Goal: Task Accomplishment & Management: Manage account settings

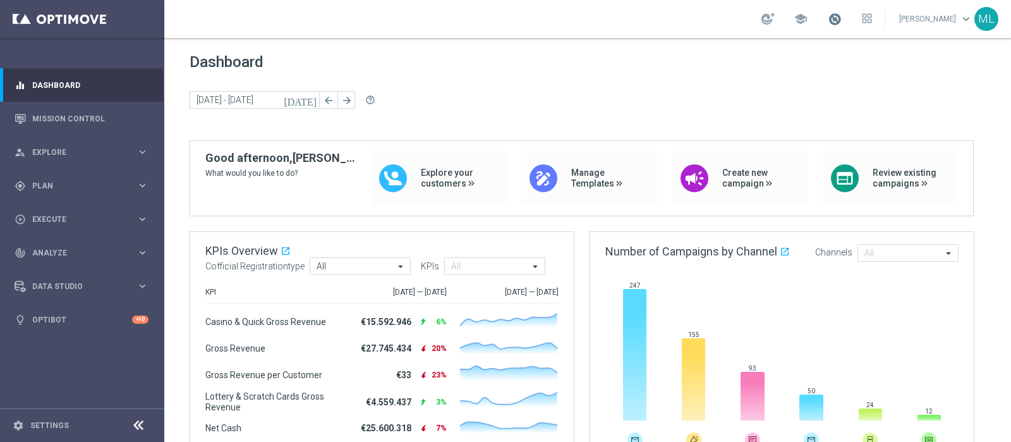
click at [828, 18] on span at bounding box center [835, 19] width 14 height 14
click at [521, 54] on span "Dashboard" at bounding box center [588, 62] width 796 height 18
click at [51, 153] on span "Explore" at bounding box center [84, 152] width 104 height 8
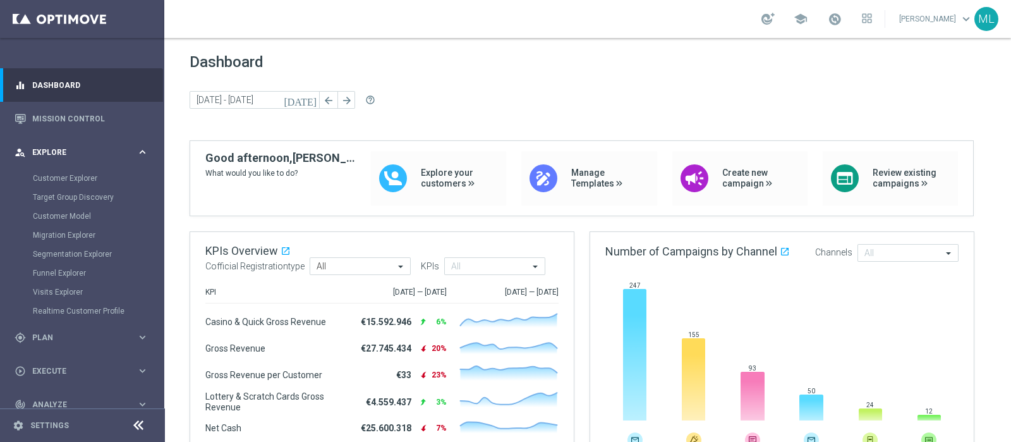
click at [51, 153] on span "Explore" at bounding box center [84, 152] width 104 height 8
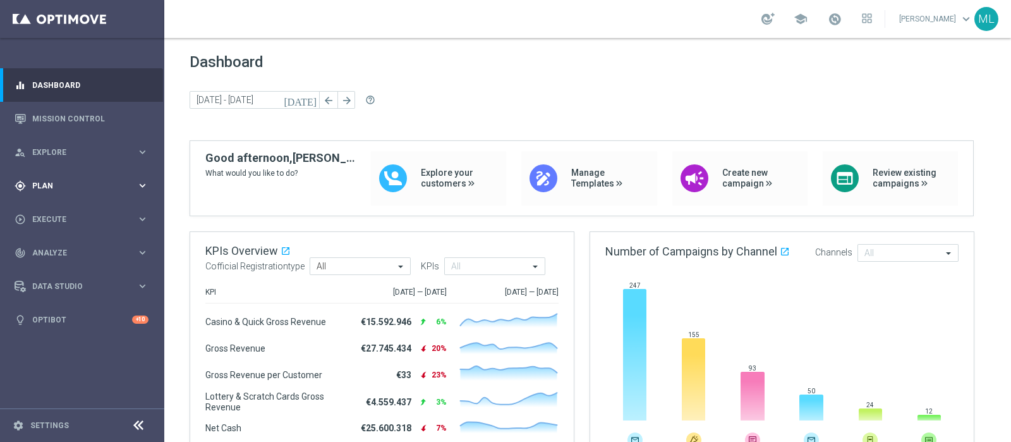
click at [44, 178] on div "gps_fixed Plan keyboard_arrow_right" at bounding box center [81, 185] width 163 height 33
click at [52, 312] on span "Execute" at bounding box center [84, 314] width 104 height 8
click at [63, 249] on link "Campaign Builder" at bounding box center [82, 245] width 99 height 10
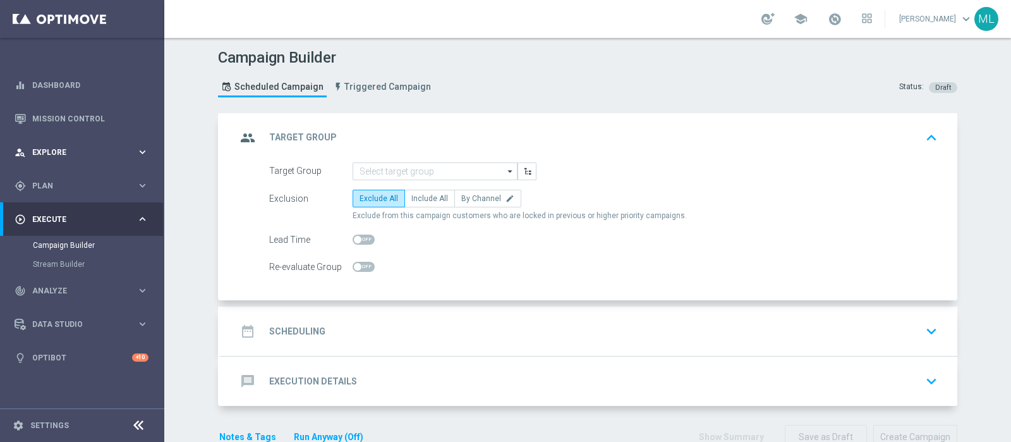
click at [54, 147] on div "person_search Explore" at bounding box center [76, 152] width 122 height 11
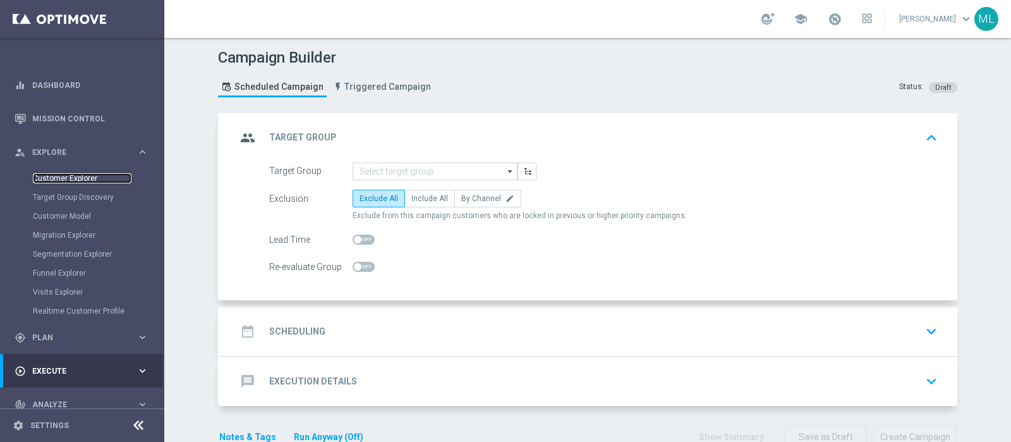
click at [61, 177] on link "Customer Explorer" at bounding box center [82, 178] width 99 height 10
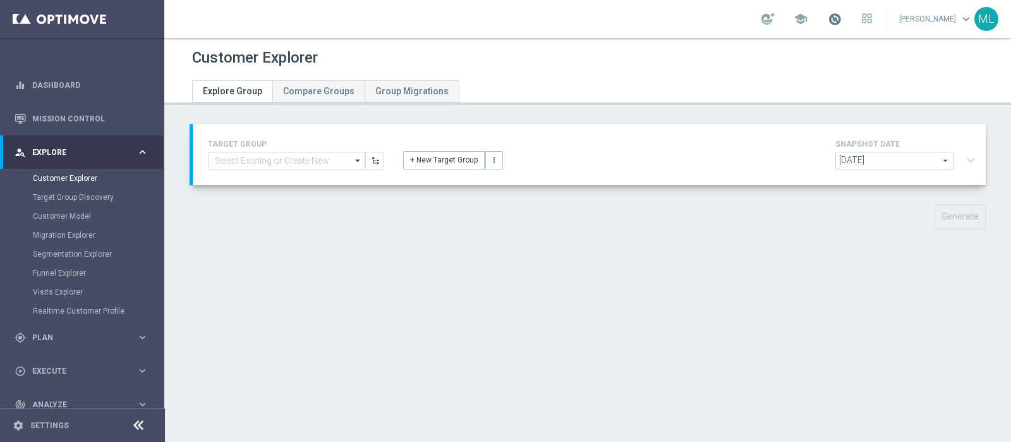
click at [828, 15] on span at bounding box center [835, 19] width 14 height 14
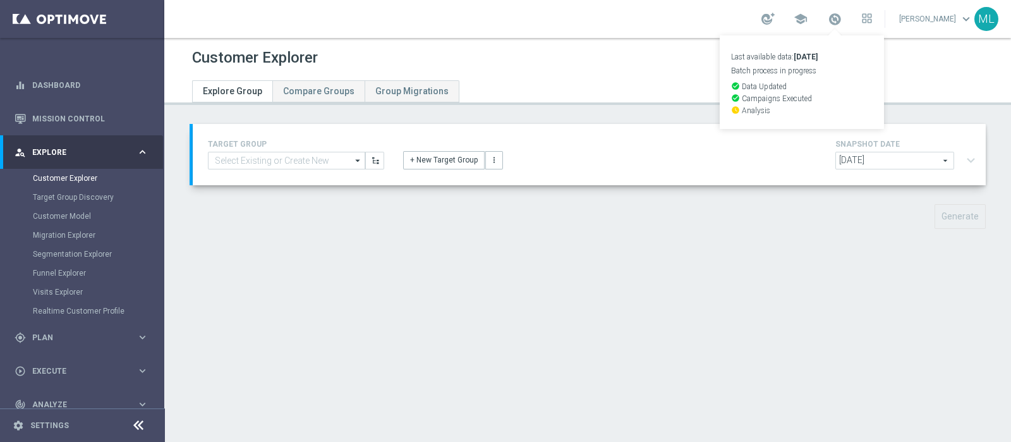
click at [449, 48] on div "Customer Explorer" at bounding box center [587, 57] width 791 height 25
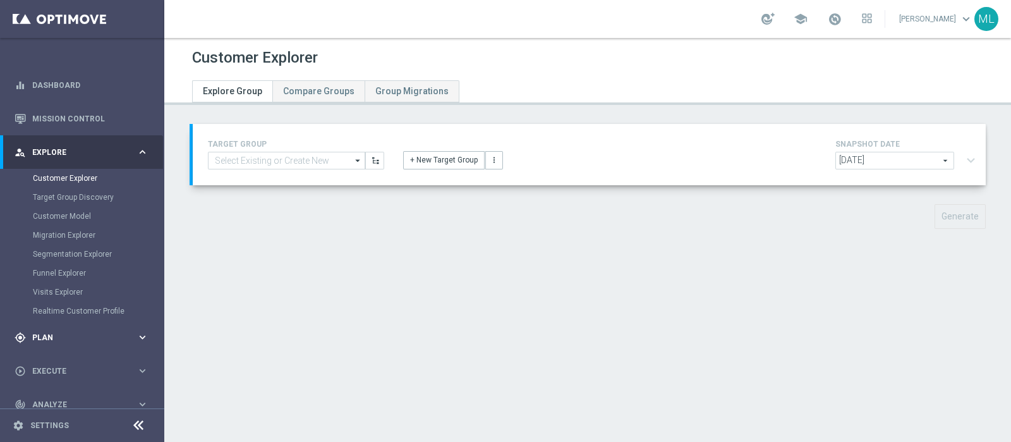
click at [40, 332] on div "gps_fixed Plan" at bounding box center [76, 337] width 122 height 11
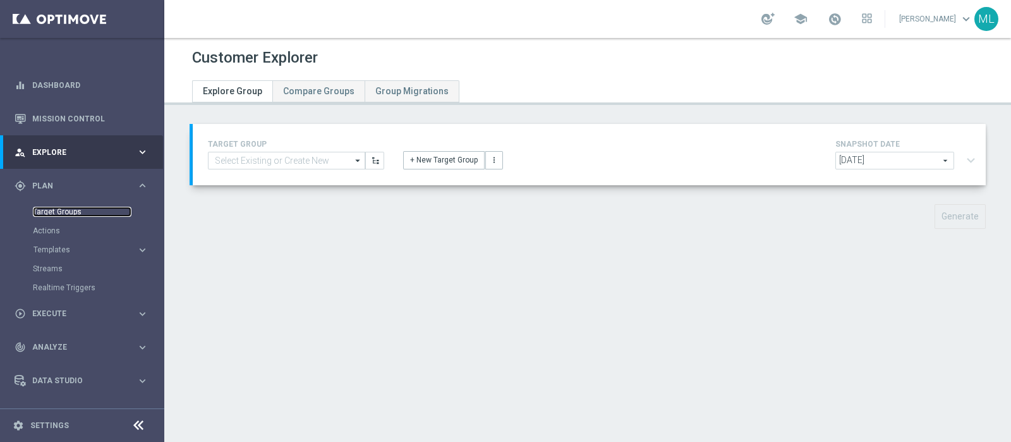
click at [55, 209] on link "Target Groups" at bounding box center [82, 212] width 99 height 10
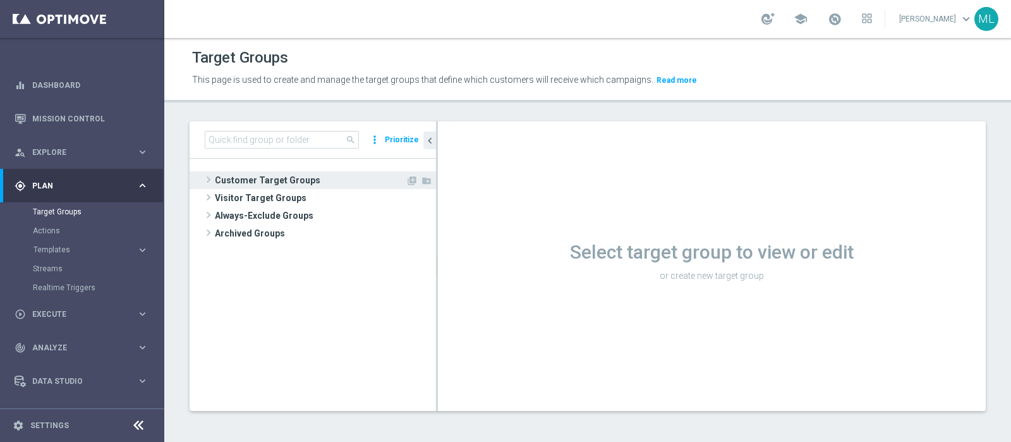
click at [215, 174] on span "Customer Target Groups" at bounding box center [310, 180] width 191 height 18
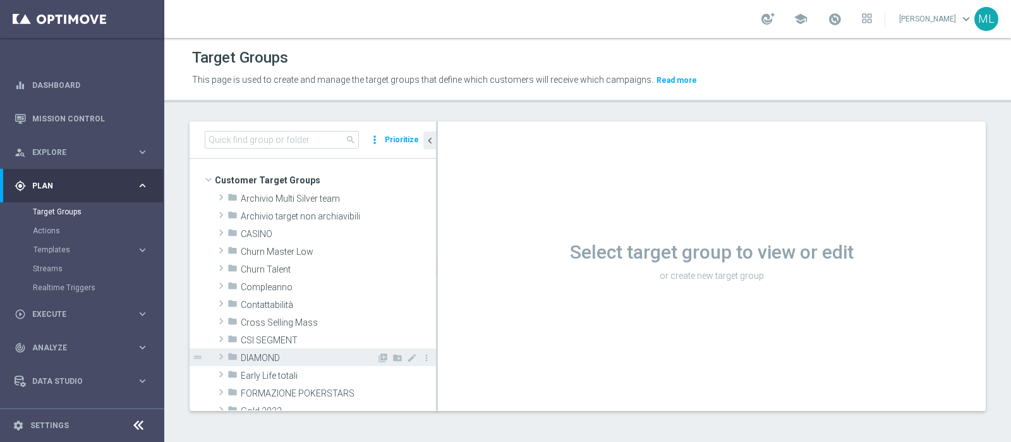
click at [222, 353] on span at bounding box center [221, 356] width 13 height 15
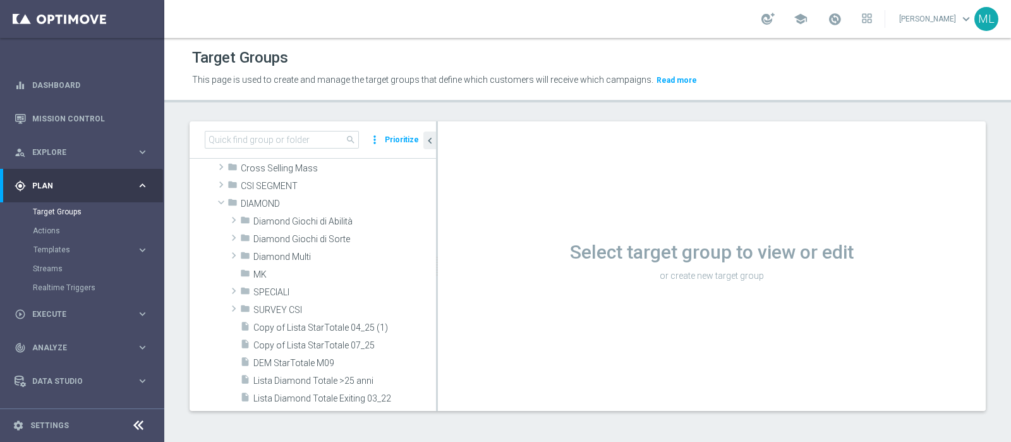
scroll to position [157, 0]
click at [233, 216] on span at bounding box center [233, 216] width 13 height 15
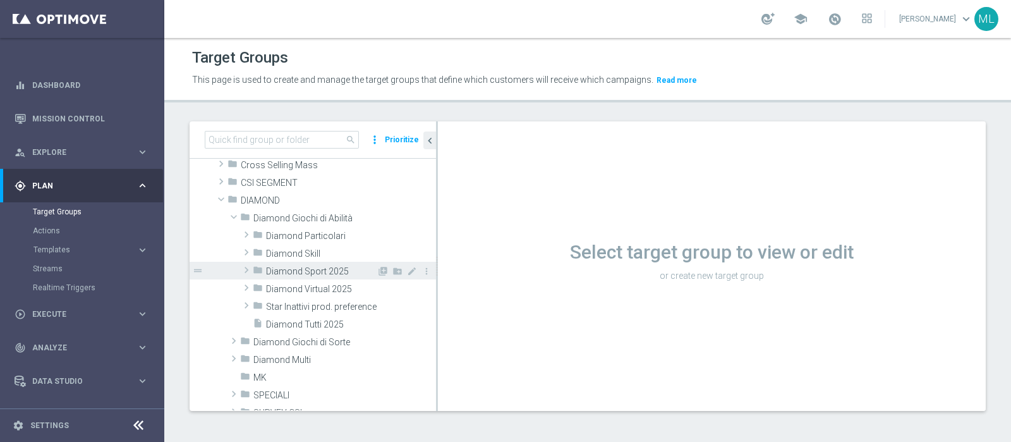
click at [245, 270] on span at bounding box center [246, 269] width 13 height 15
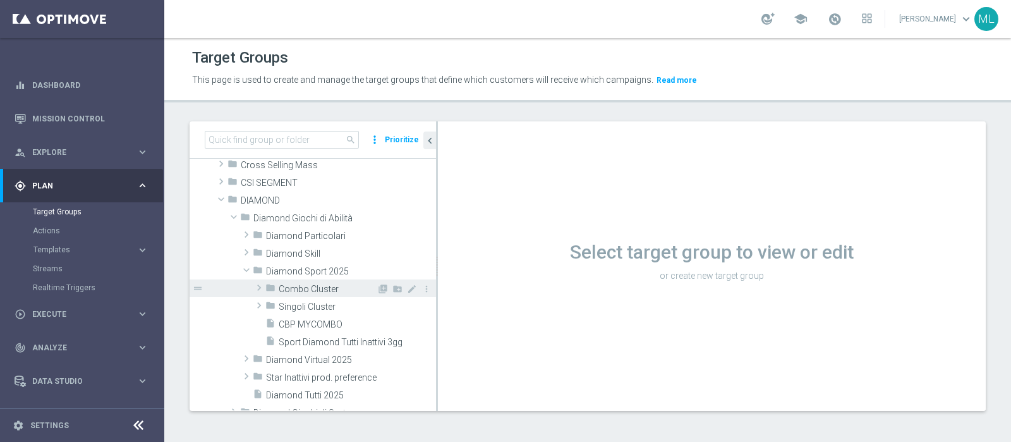
click at [256, 289] on span at bounding box center [259, 287] width 13 height 15
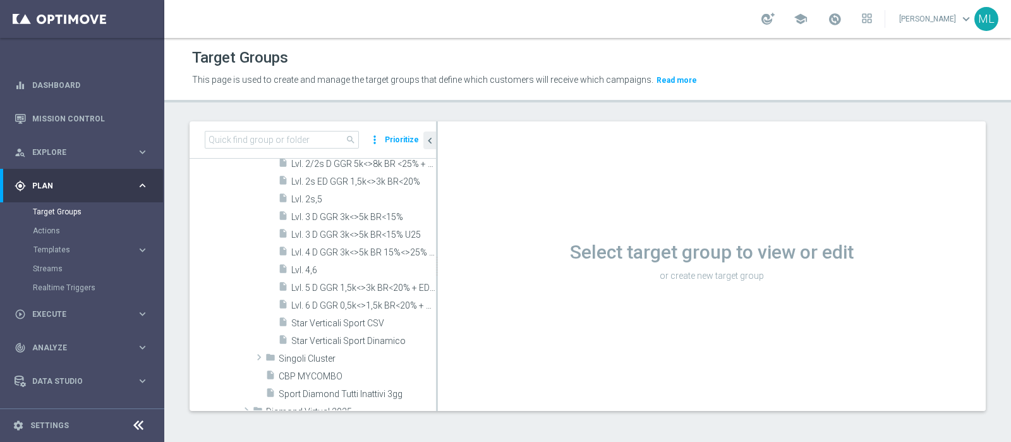
scroll to position [474, 0]
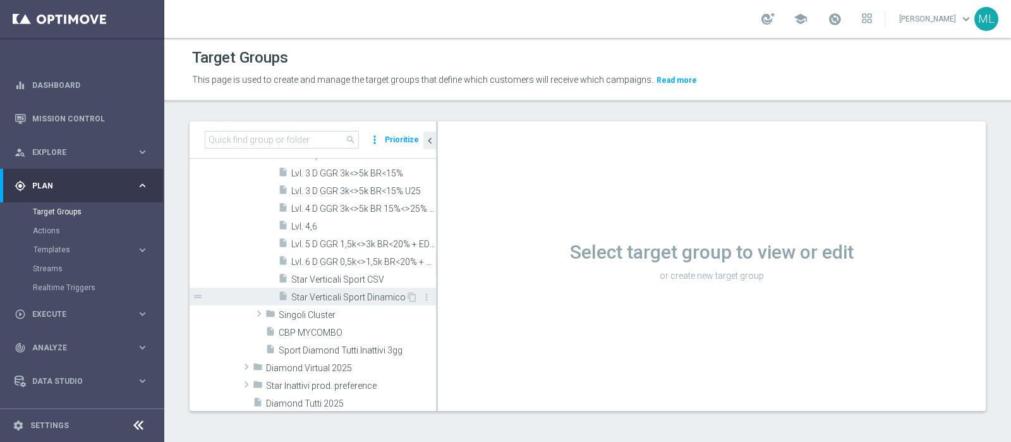
click at [347, 295] on span "Star Verticali Sport Dinamico" at bounding box center [348, 297] width 114 height 11
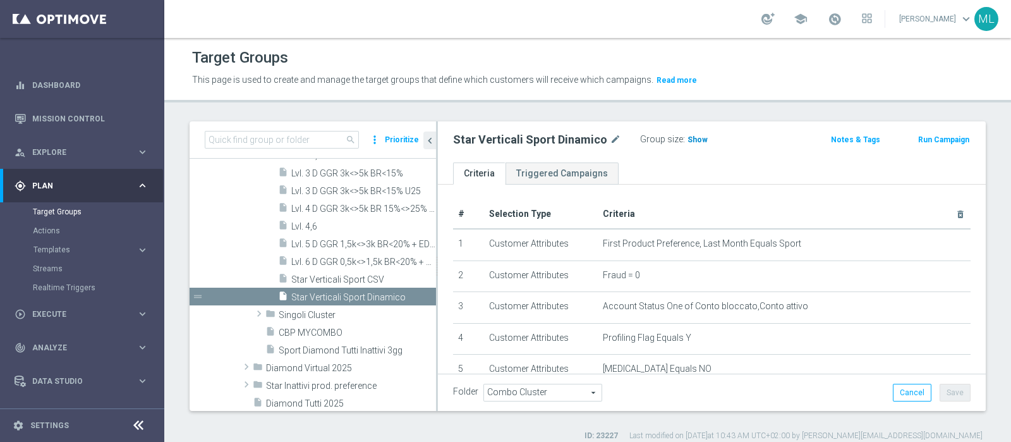
click at [687, 140] on span "Show" at bounding box center [697, 139] width 20 height 9
click at [688, 137] on span "88" at bounding box center [693, 141] width 11 height 12
click at [69, 119] on link "Mission Control" at bounding box center [90, 118] width 116 height 33
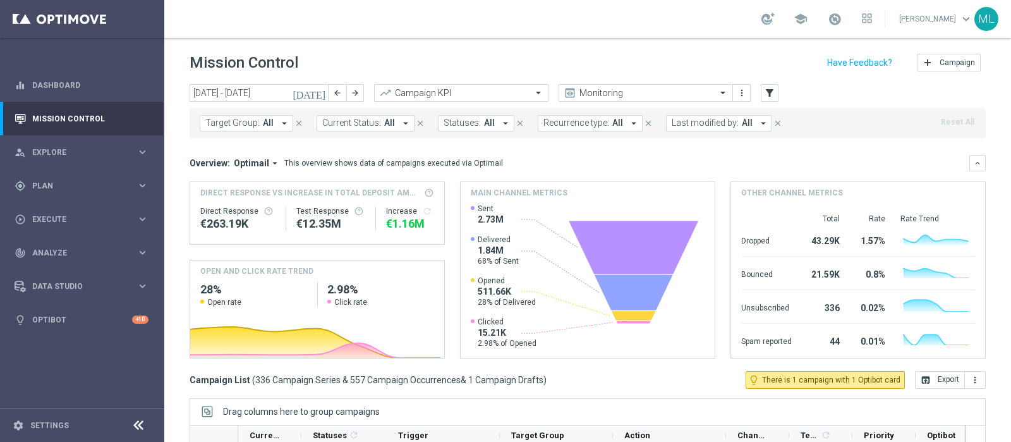
click at [320, 93] on icon "today" at bounding box center [310, 92] width 34 height 11
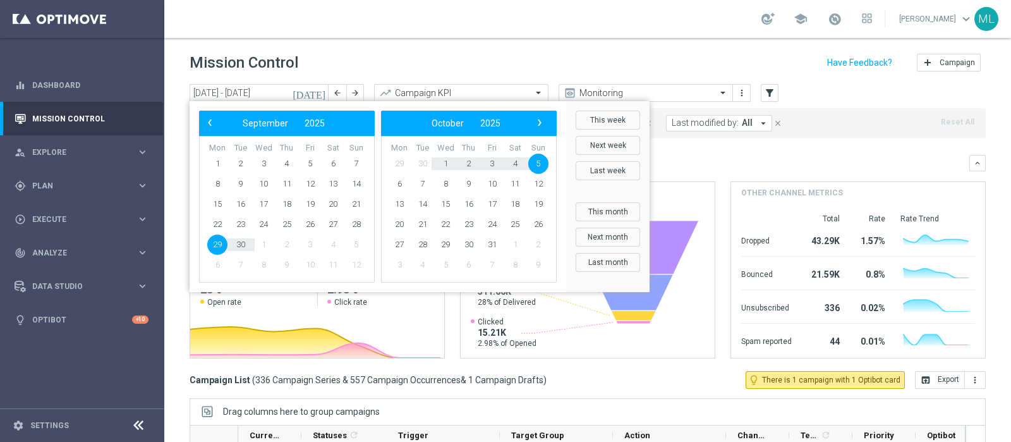
click at [332, 239] on span "4" at bounding box center [333, 244] width 20 height 20
click at [518, 159] on span "4" at bounding box center [515, 164] width 20 height 20
click at [329, 160] on span "4" at bounding box center [333, 164] width 20 height 20
type input "04 Oct 2025 - 04 Oct 2025"
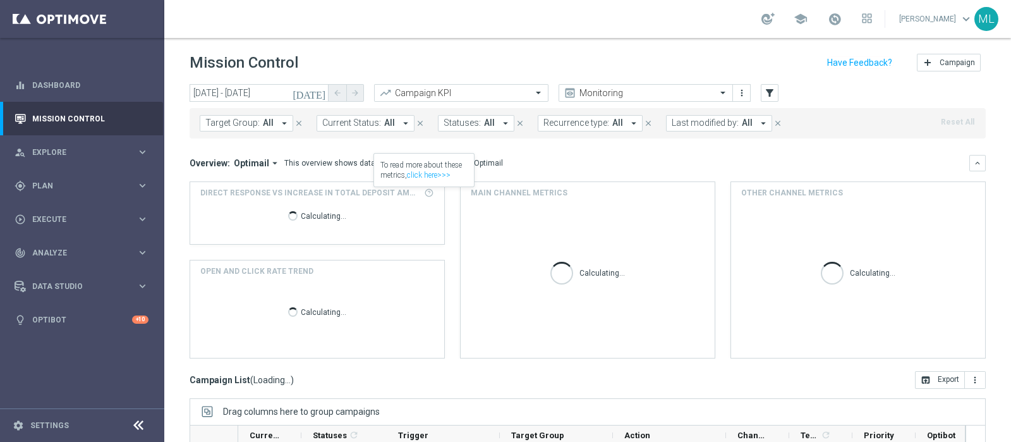
click at [757, 123] on icon "arrow_drop_down" at bounding box center [762, 123] width 11 height 11
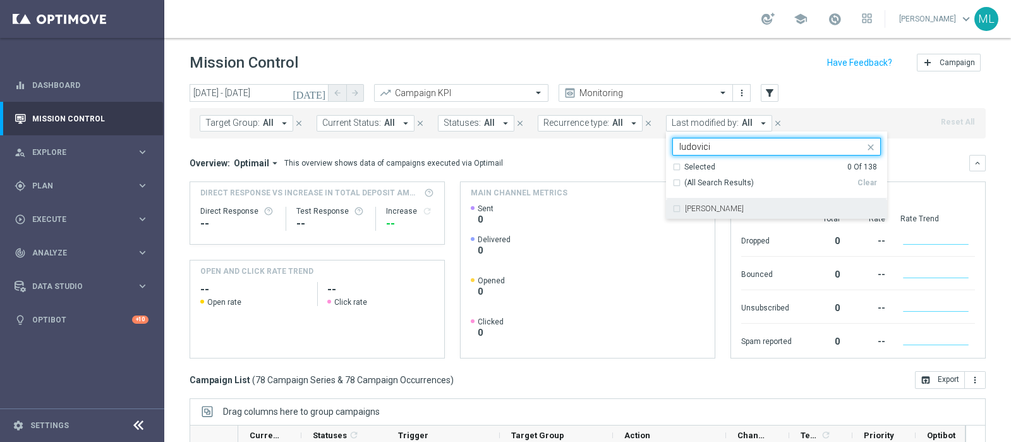
click at [672, 210] on div "[PERSON_NAME]" at bounding box center [776, 208] width 208 height 20
type input "ludovici"
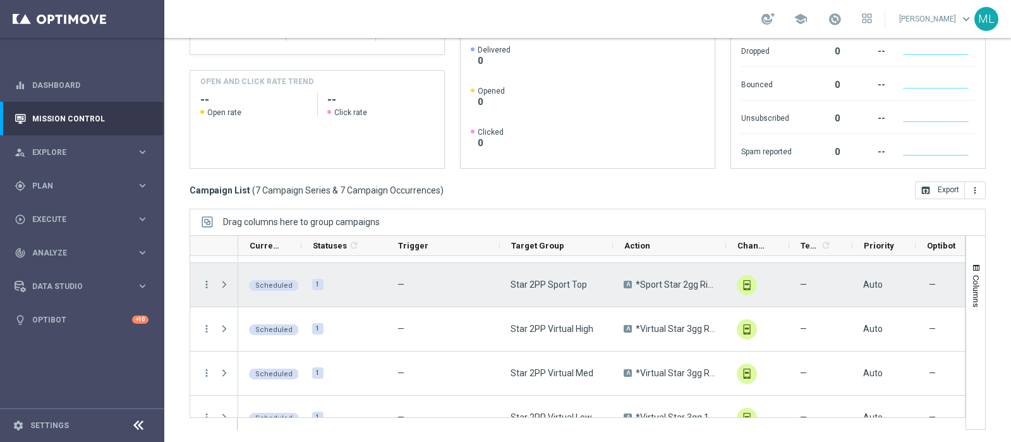
scroll to position [148, 0]
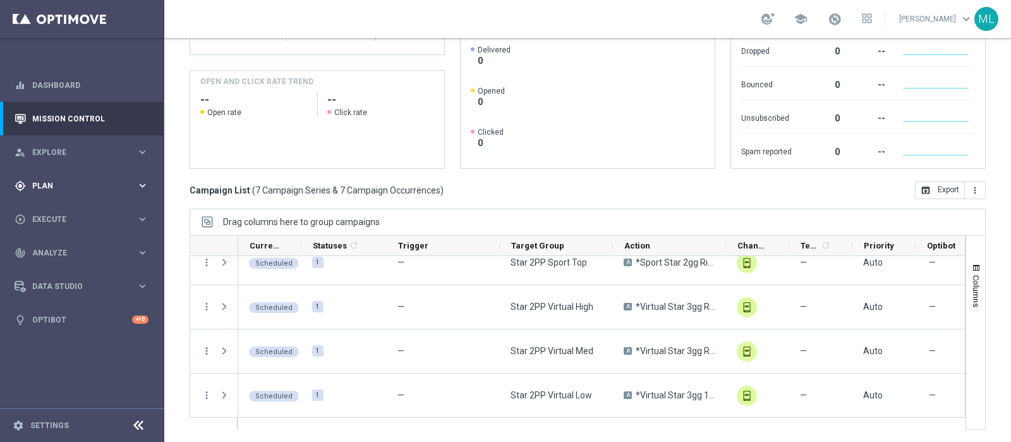
click at [44, 186] on span "Plan" at bounding box center [84, 186] width 104 height 8
click at [52, 208] on link "Target Groups" at bounding box center [82, 212] width 99 height 10
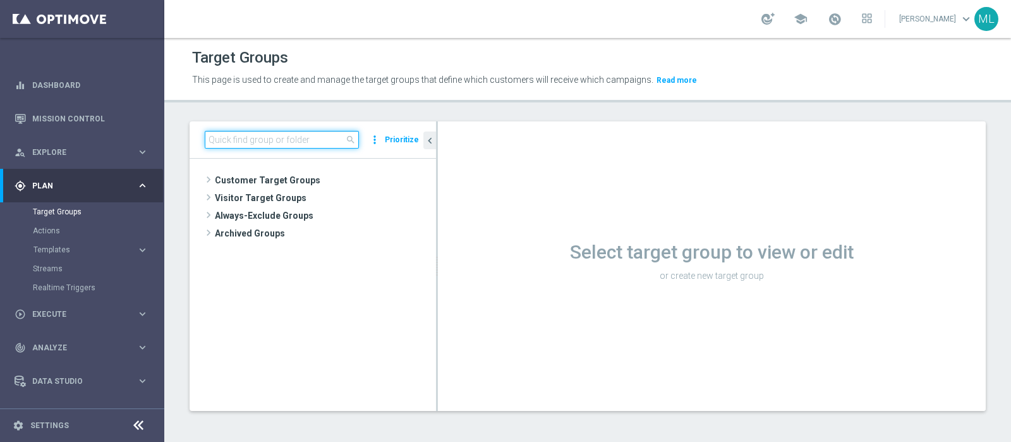
click at [235, 138] on input at bounding box center [282, 140] width 154 height 18
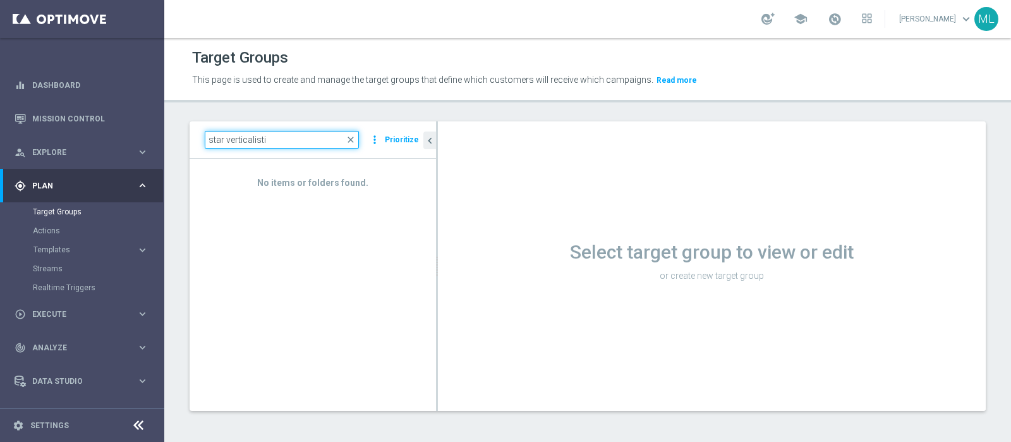
click at [275, 140] on input "star verticalisti" at bounding box center [282, 140] width 154 height 18
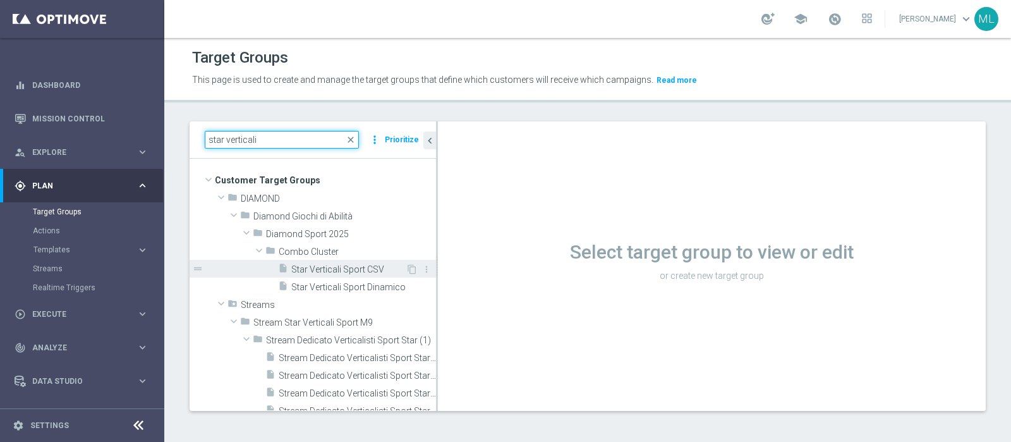
type input "star verticali"
click at [315, 265] on span "Star Verticali Sport CSV" at bounding box center [348, 269] width 114 height 11
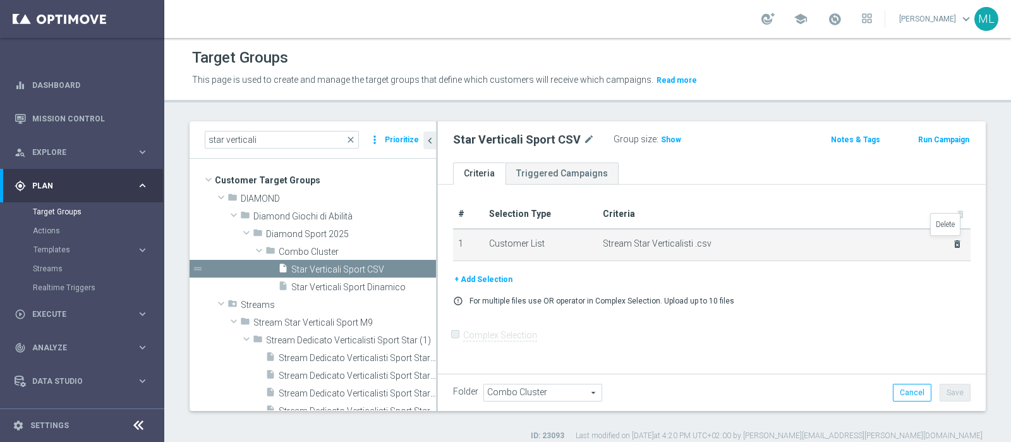
click at [952, 243] on icon "delete_forever" at bounding box center [957, 244] width 10 height 10
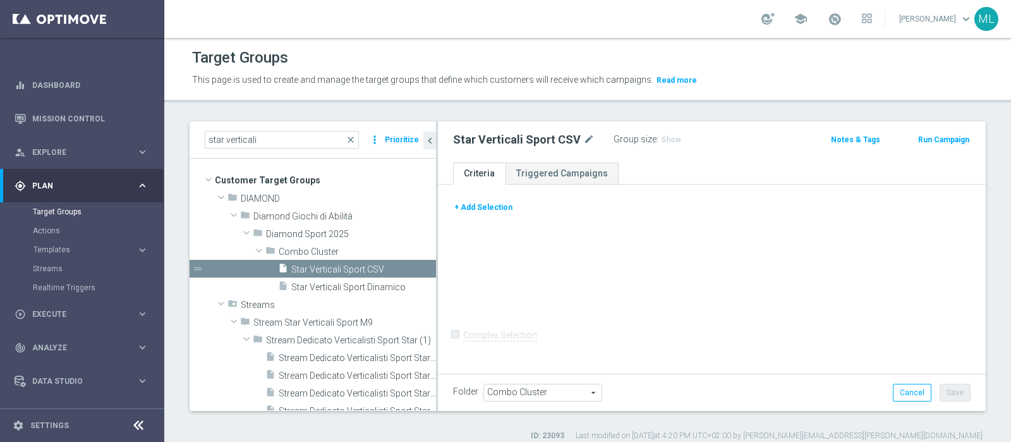
click at [485, 203] on button "+ Add Selection" at bounding box center [483, 207] width 61 height 14
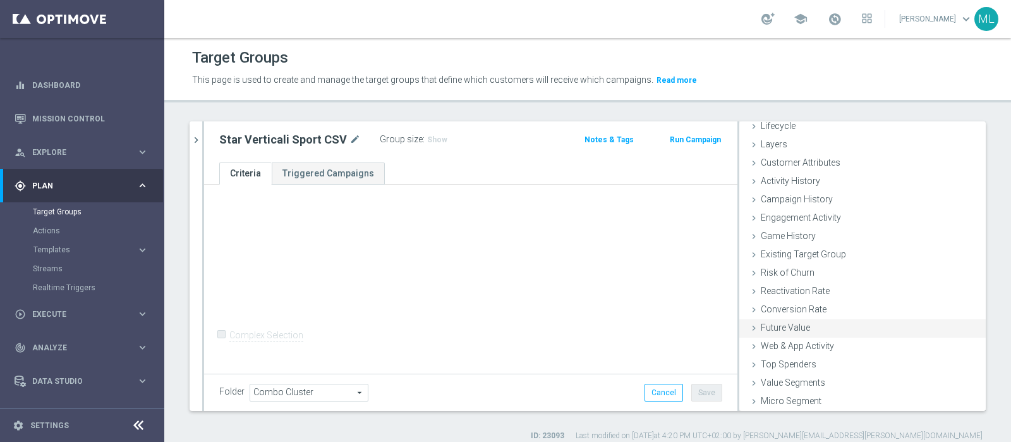
scroll to position [53, 0]
click at [749, 398] on icon at bounding box center [754, 400] width 10 height 10
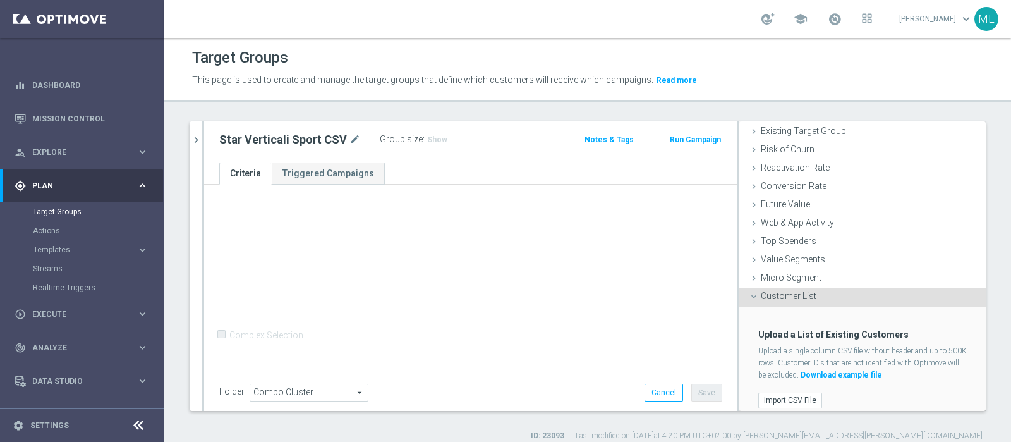
scroll to position [167, 0]
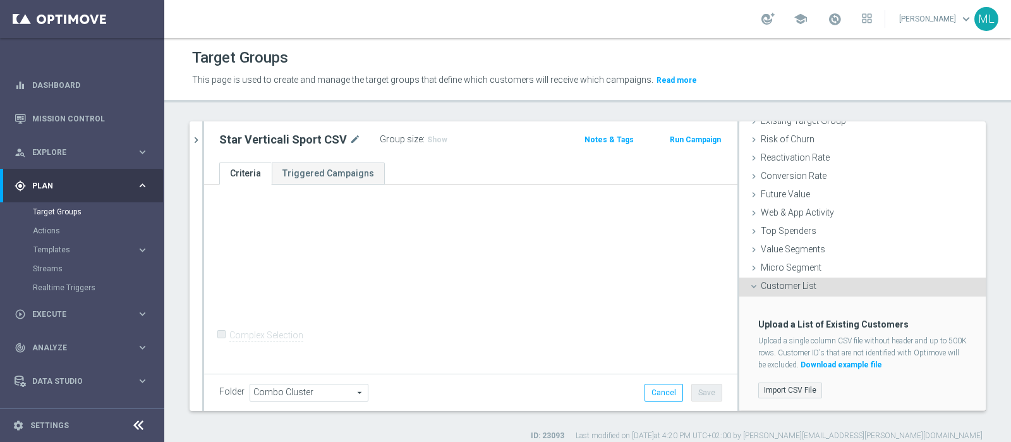
click at [783, 385] on label "Import CSV File" at bounding box center [790, 390] width 64 height 16
click at [0, 0] on input "Import CSV File" at bounding box center [0, 0] width 0 height 0
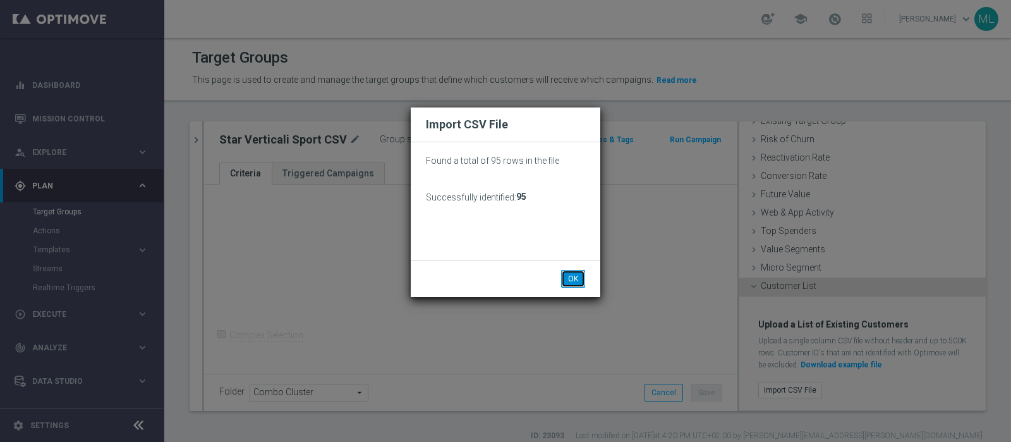
click at [575, 277] on button "OK" at bounding box center [573, 279] width 24 height 18
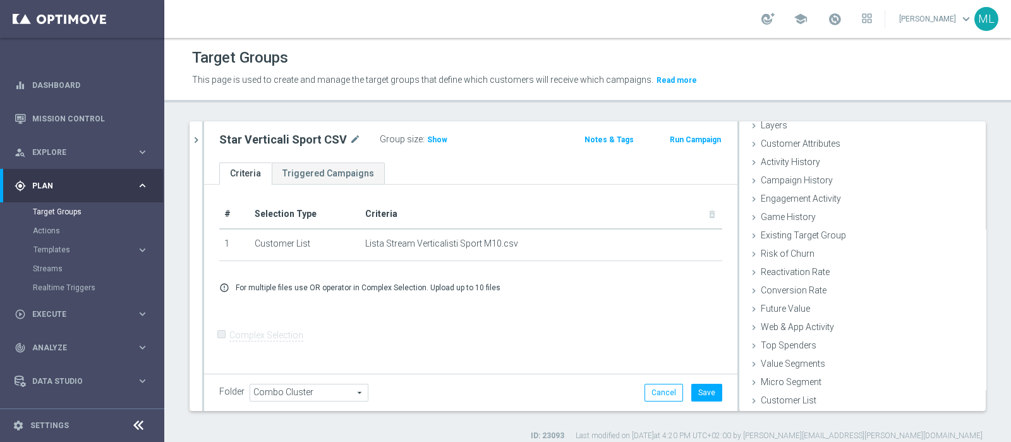
scroll to position [53, 0]
click at [696, 392] on button "Save" at bounding box center [706, 392] width 31 height 18
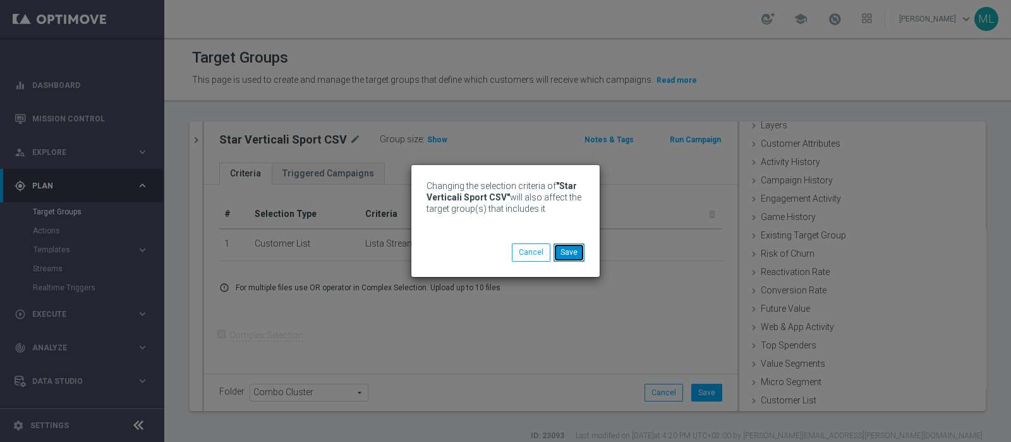
click at [567, 250] on button "Save" at bounding box center [568, 252] width 31 height 18
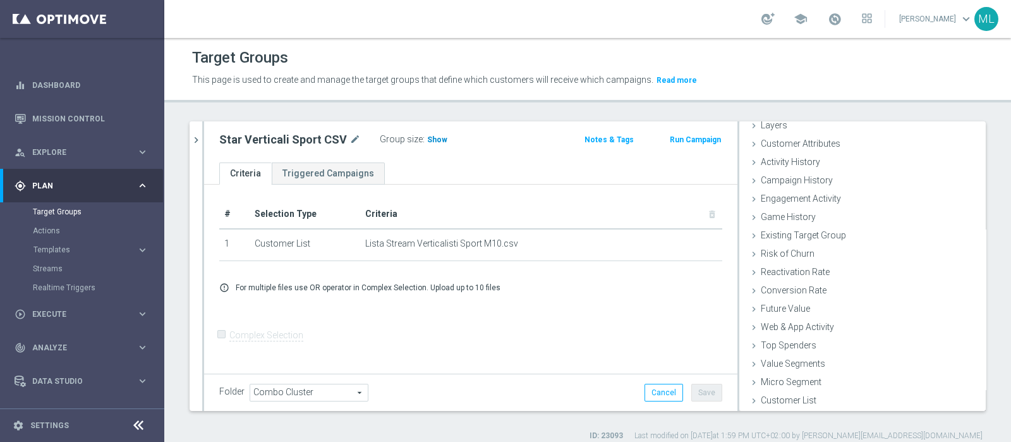
click at [427, 140] on span "Show" at bounding box center [437, 139] width 20 height 9
click at [45, 270] on link "Streams" at bounding box center [82, 268] width 99 height 10
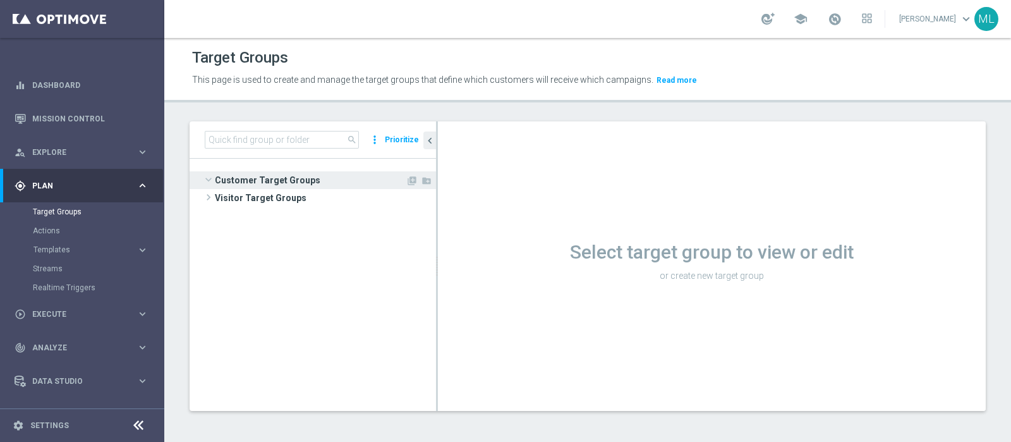
click at [209, 178] on span at bounding box center [208, 179] width 15 height 13
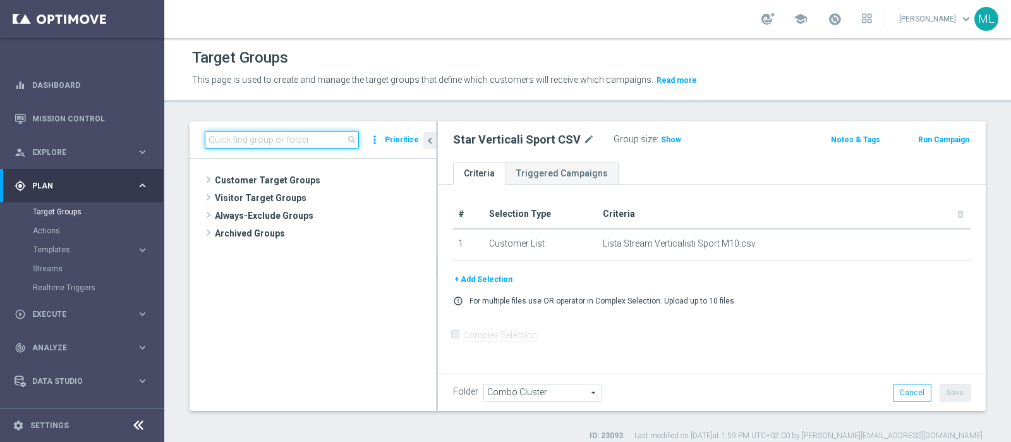
click at [245, 138] on input at bounding box center [282, 140] width 154 height 18
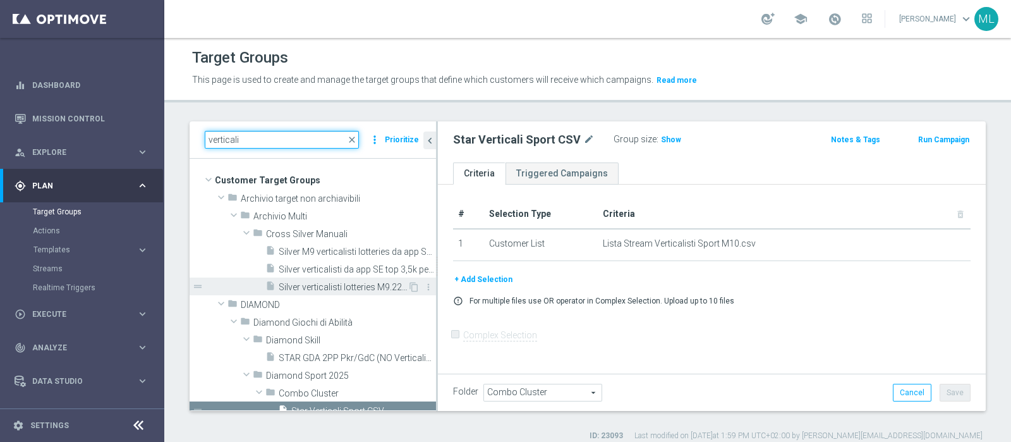
scroll to position [78, 0]
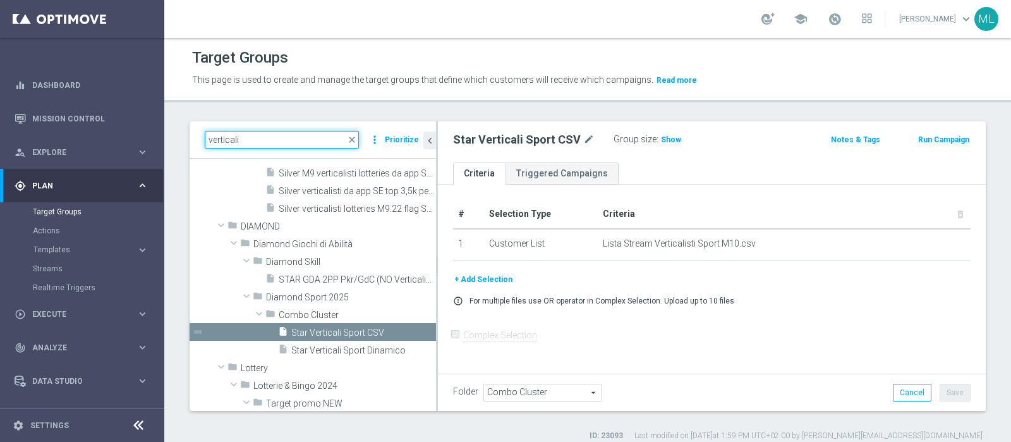
type input "verticali"
drag, startPoint x: 454, startPoint y: 139, endPoint x: 576, endPoint y: 138, distance: 121.9
click at [576, 138] on div "Star Verticali Sport CSV mode_edit" at bounding box center [524, 139] width 142 height 15
copy h2 "Star Verticali Sport CSV"
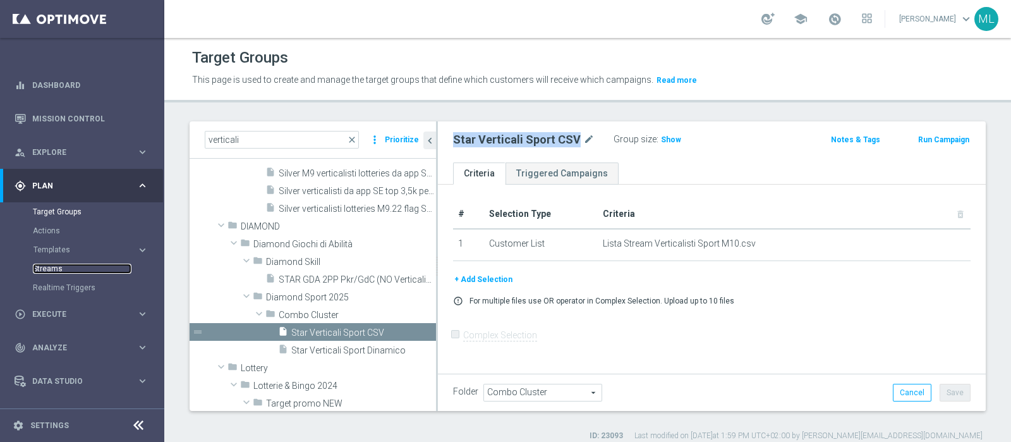
click at [44, 267] on link "Streams" at bounding box center [82, 268] width 99 height 10
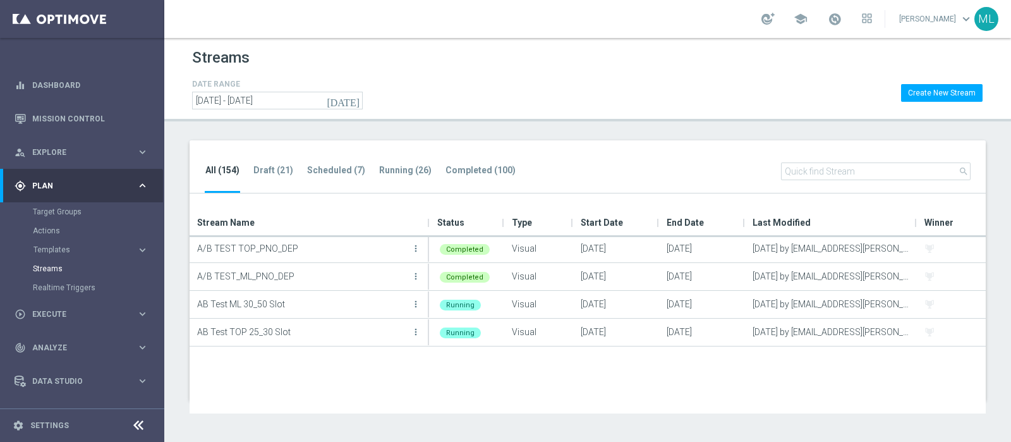
scroll to position [78, 0]
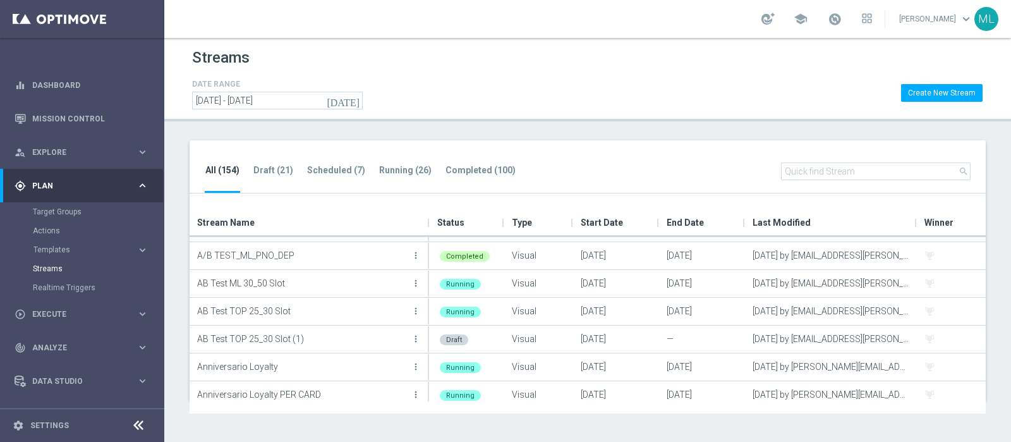
click at [867, 171] on input "text" at bounding box center [876, 171] width 190 height 18
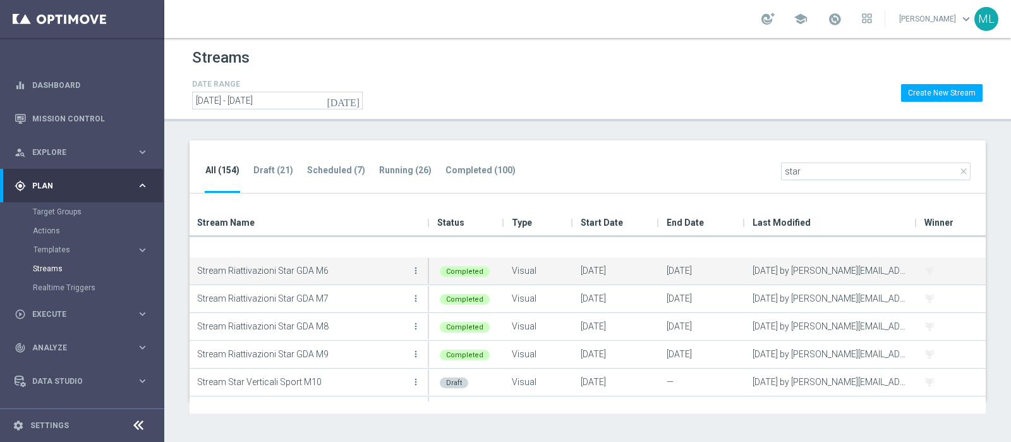
scroll to position [85, 0]
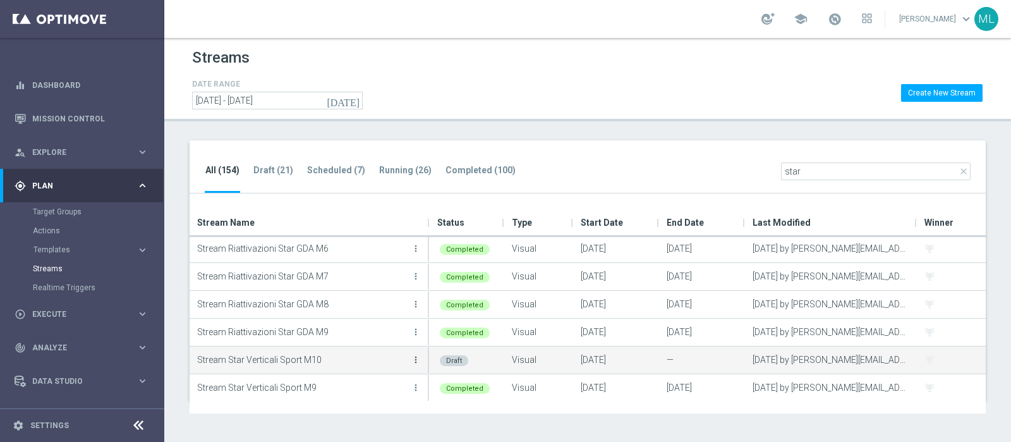
type input "star"
click at [416, 355] on icon "more_vert" at bounding box center [416, 359] width 10 height 10
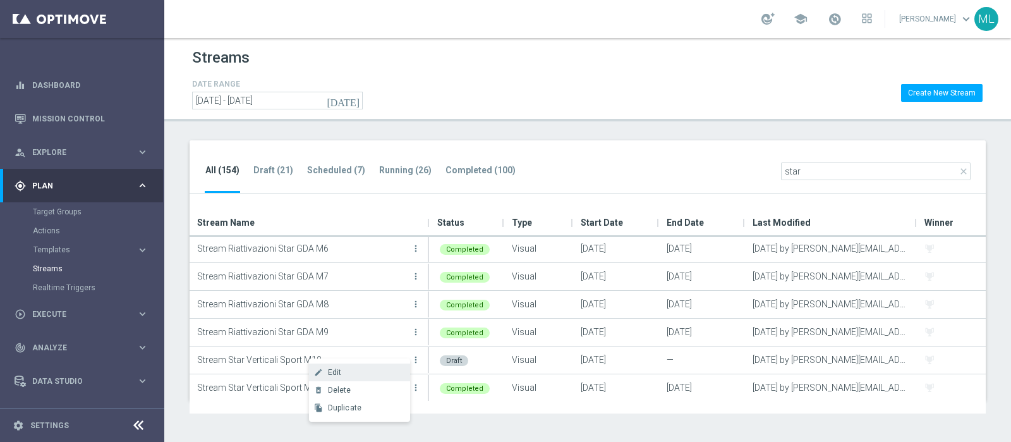
click at [337, 372] on span "Edit" at bounding box center [335, 372] width 14 height 9
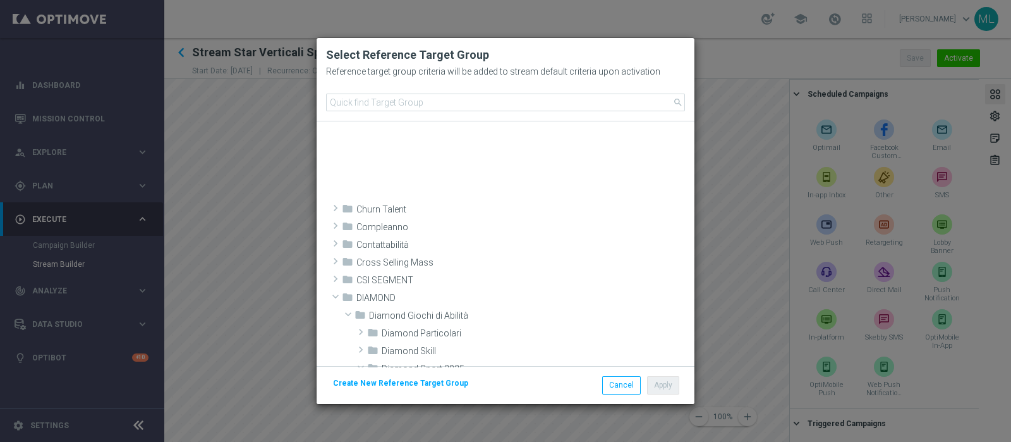
scroll to position [402, 0]
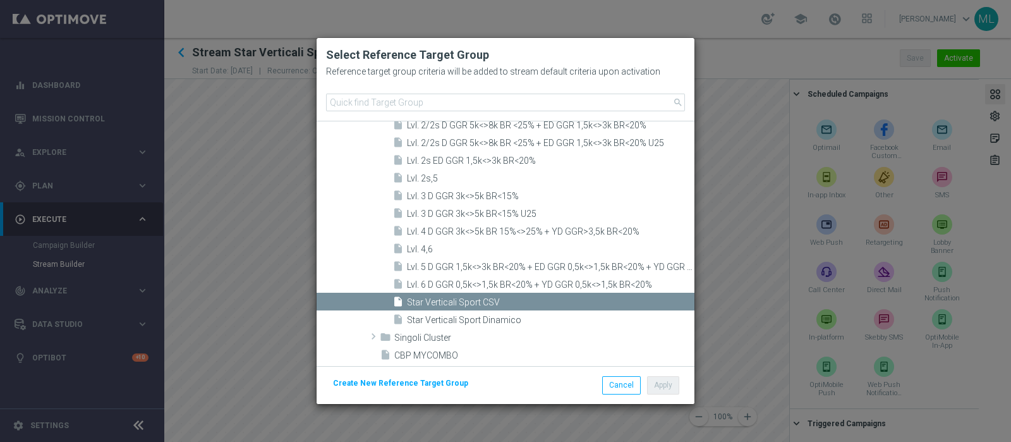
click at [439, 298] on span "Star Verticali Sport CSV" at bounding box center [549, 302] width 284 height 11
click at [613, 383] on button "Cancel" at bounding box center [621, 385] width 39 height 18
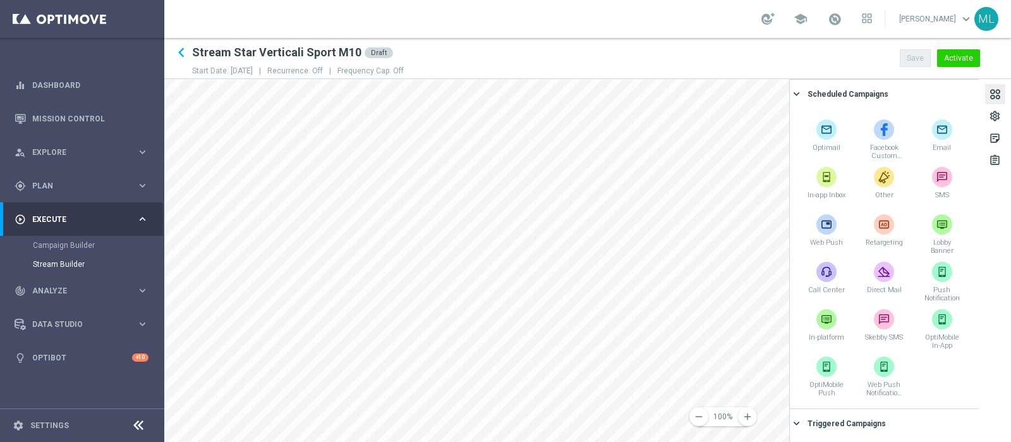
click at [995, 89] on div at bounding box center [995, 95] width 14 height 17
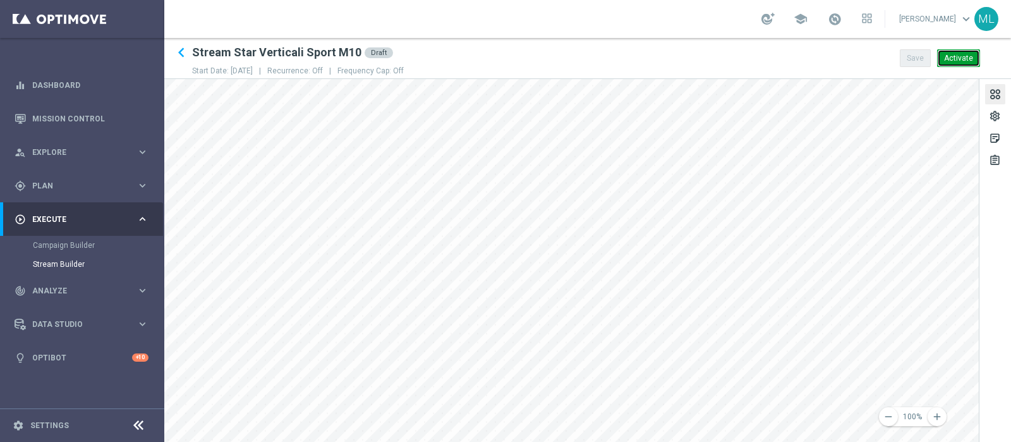
click at [960, 61] on button "Activate" at bounding box center [958, 58] width 43 height 18
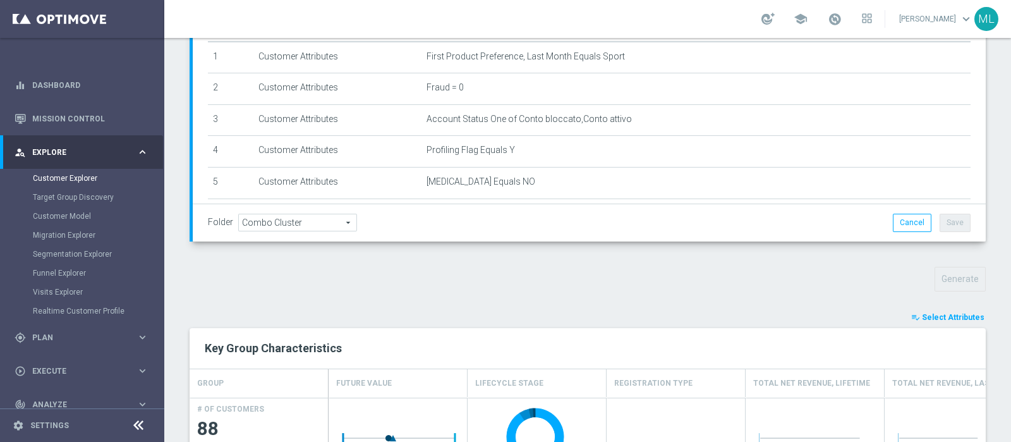
scroll to position [265, 0]
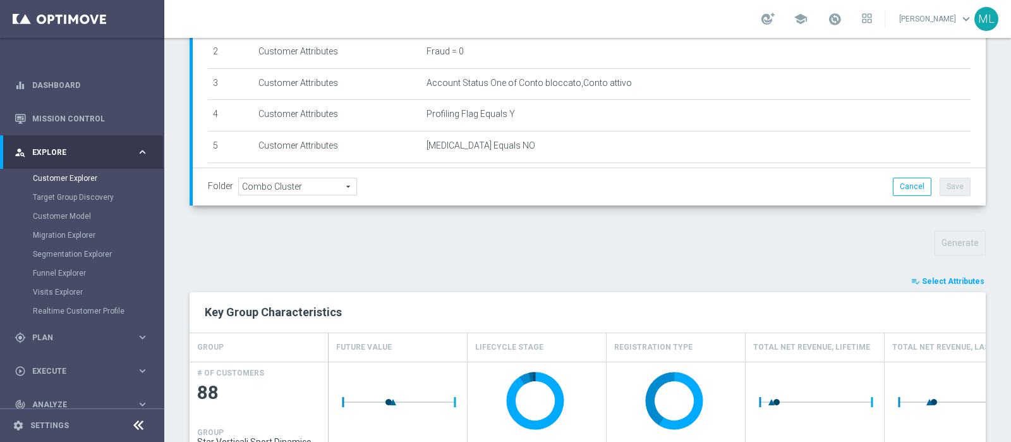
click at [931, 281] on span "Select Attributes" at bounding box center [953, 281] width 63 height 9
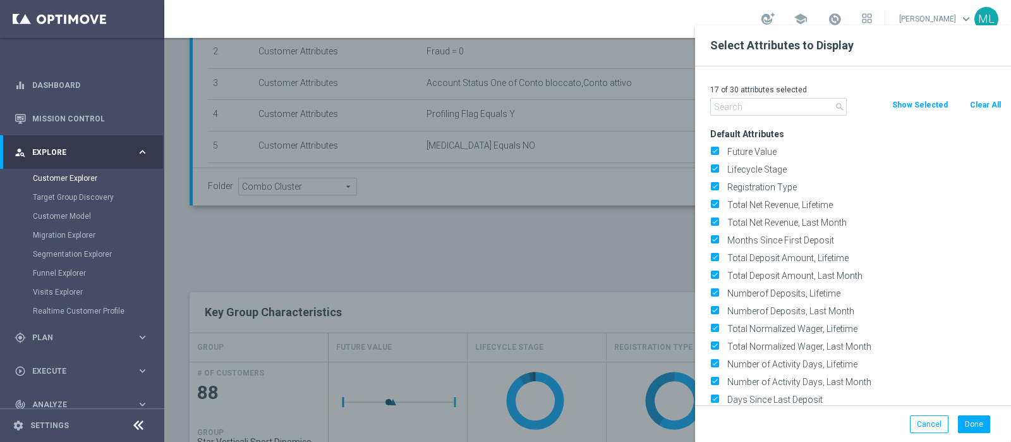
click at [730, 106] on input "text" at bounding box center [778, 107] width 136 height 18
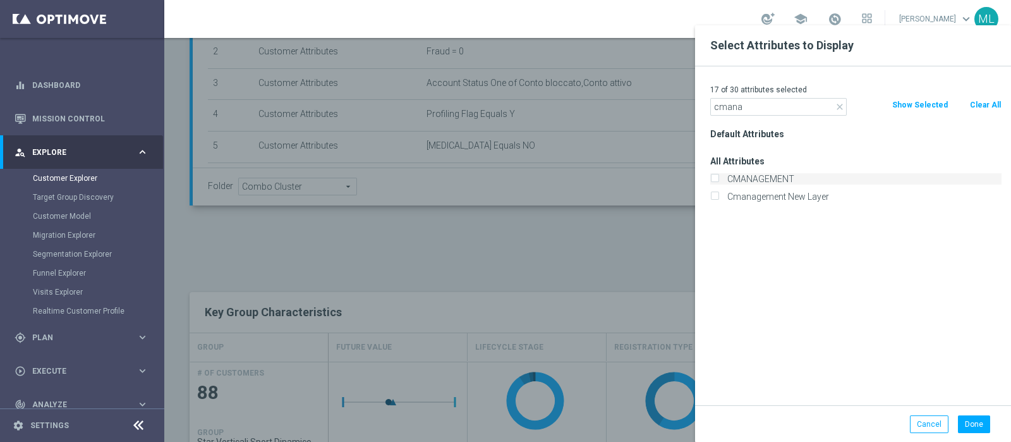
type input "cmana"
click at [713, 179] on input "CMANAGEMENT" at bounding box center [714, 180] width 8 height 8
checkbox input "true"
drag, startPoint x: 741, startPoint y: 106, endPoint x: 660, endPoint y: 104, distance: 80.9
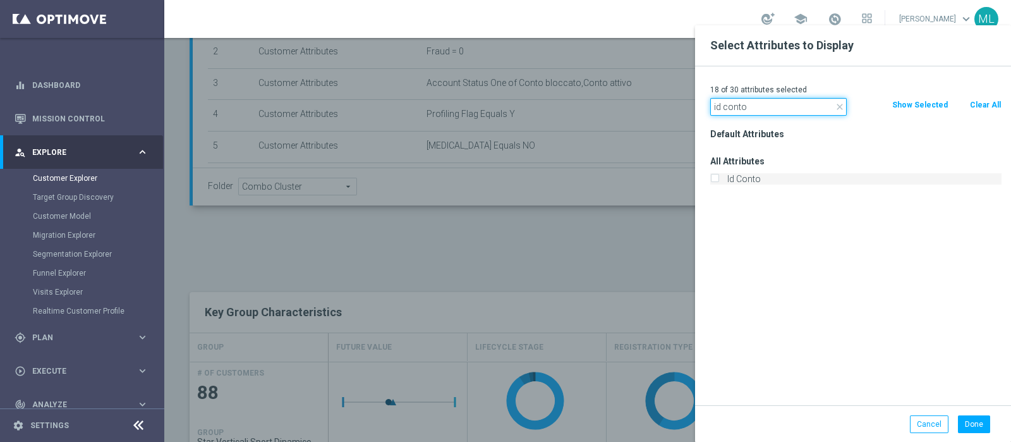
type input "id conto"
click at [713, 176] on input "Id Conto" at bounding box center [714, 180] width 8 height 8
checkbox input "true"
click at [975, 428] on button "Done" at bounding box center [974, 424] width 32 height 18
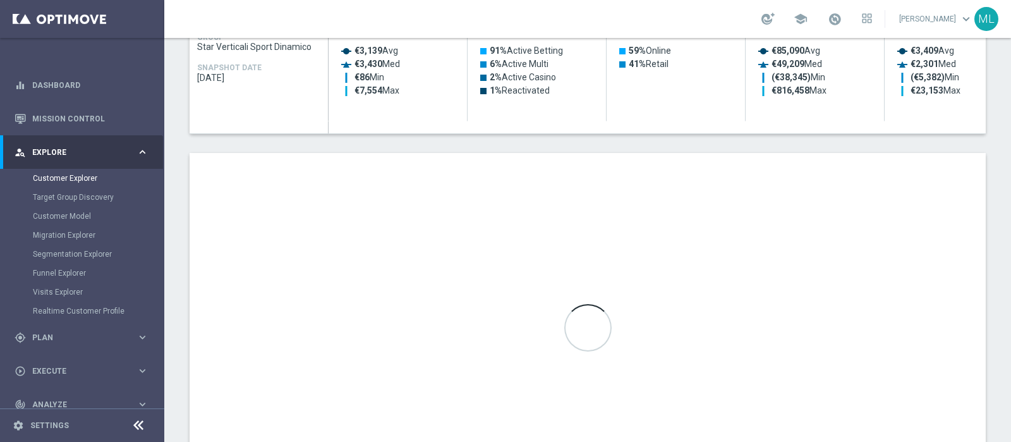
scroll to position [750, 0]
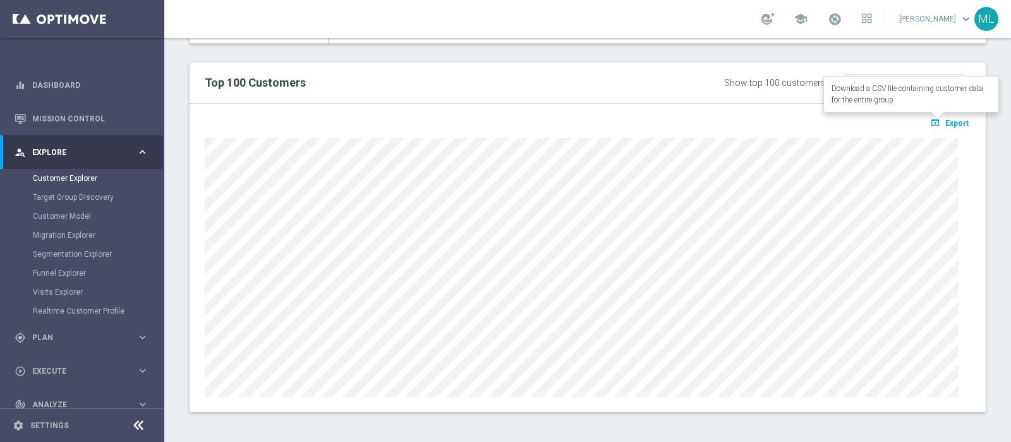
click at [945, 124] on span "Export" at bounding box center [956, 123] width 23 height 9
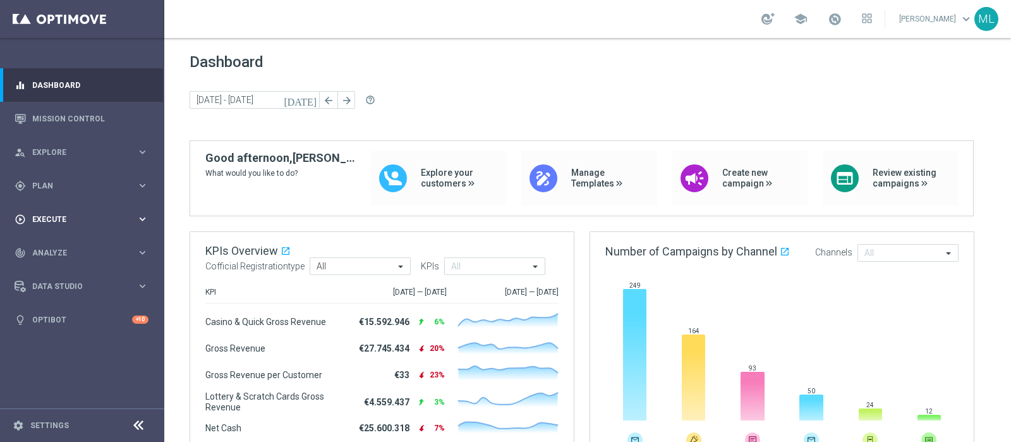
click at [45, 217] on span "Execute" at bounding box center [84, 219] width 104 height 8
click at [47, 186] on span "Plan" at bounding box center [84, 186] width 104 height 8
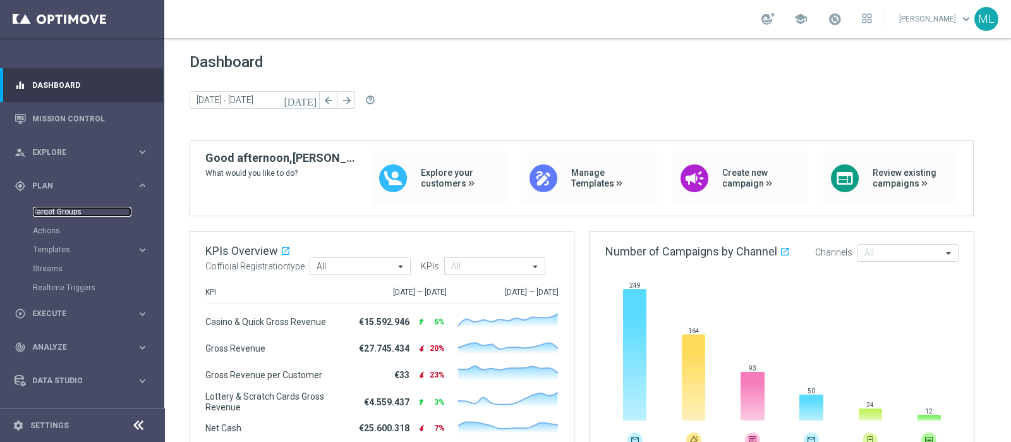
click at [47, 207] on link "Target Groups" at bounding box center [82, 212] width 99 height 10
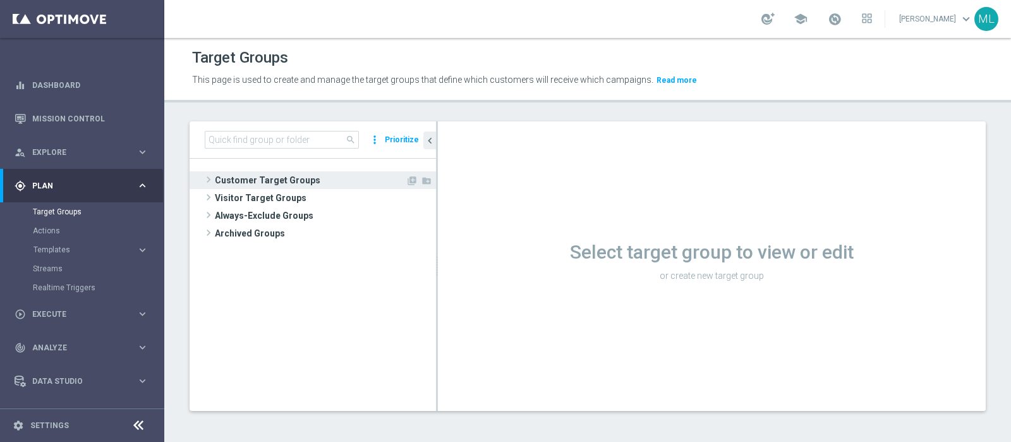
click at [203, 178] on span at bounding box center [208, 179] width 13 height 15
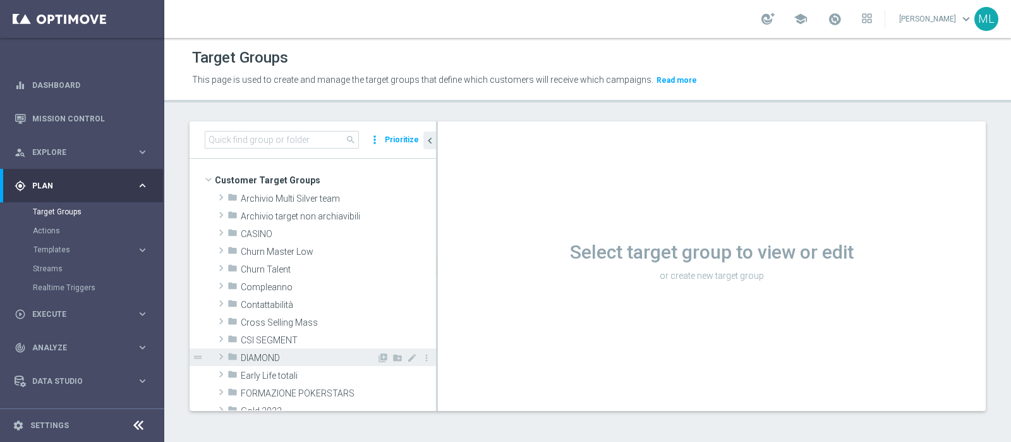
click at [219, 355] on span at bounding box center [221, 356] width 13 height 15
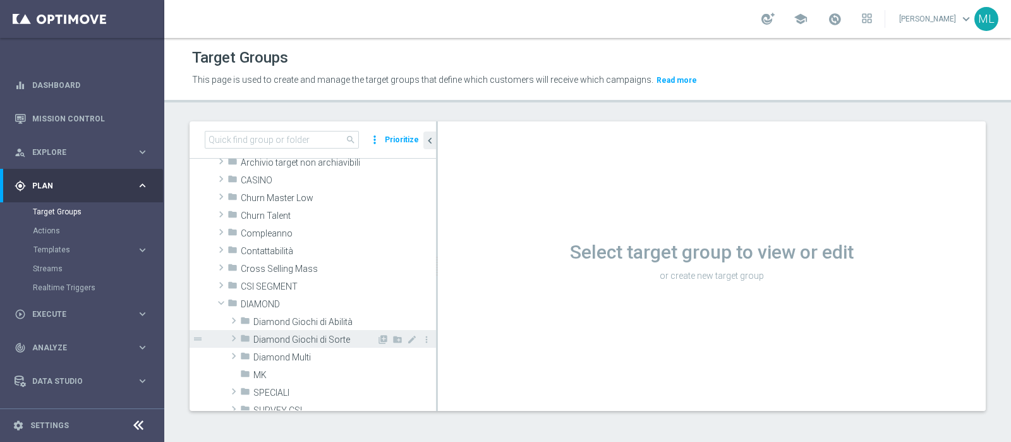
scroll to position [78, 0]
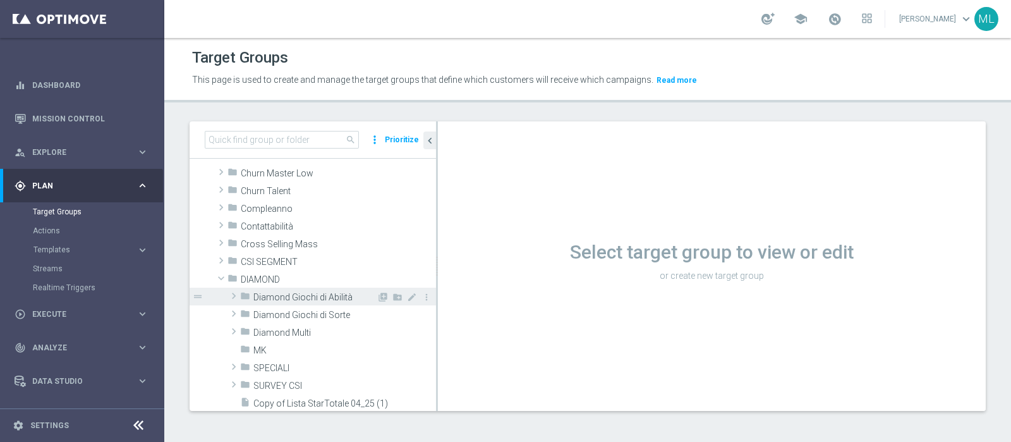
click at [234, 295] on span at bounding box center [233, 295] width 13 height 15
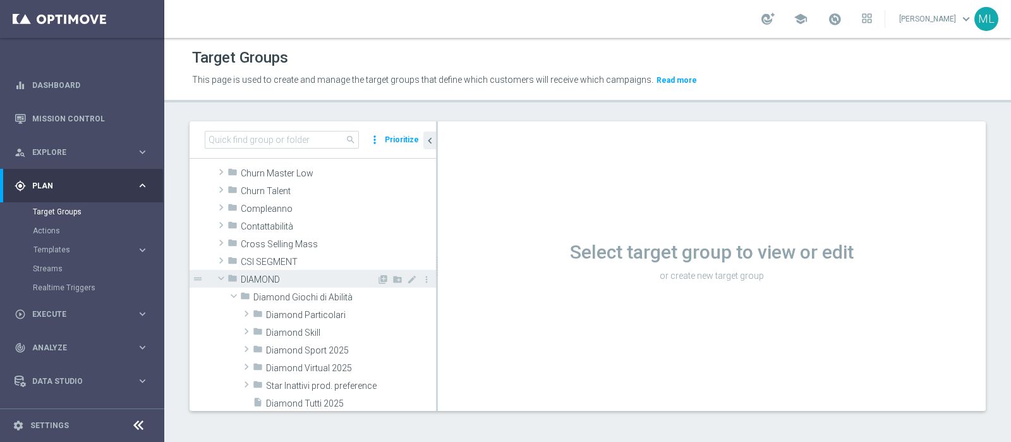
scroll to position [157, 0]
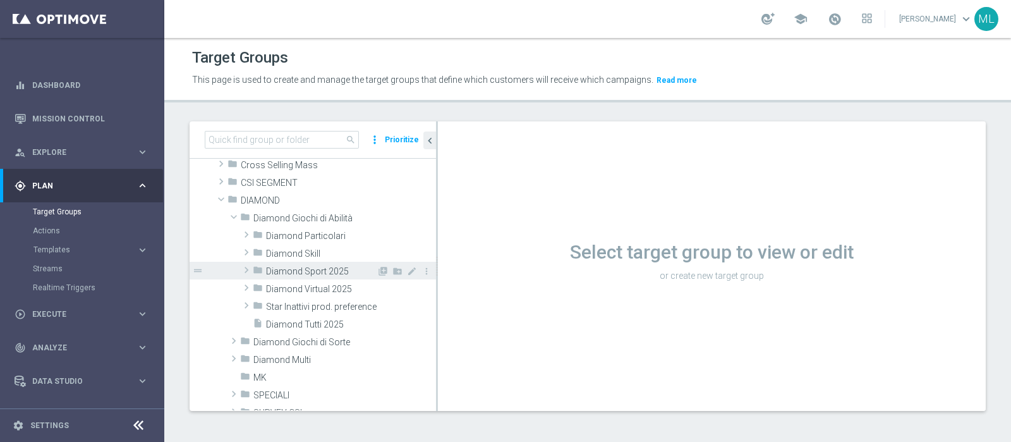
click at [246, 267] on span at bounding box center [246, 269] width 13 height 15
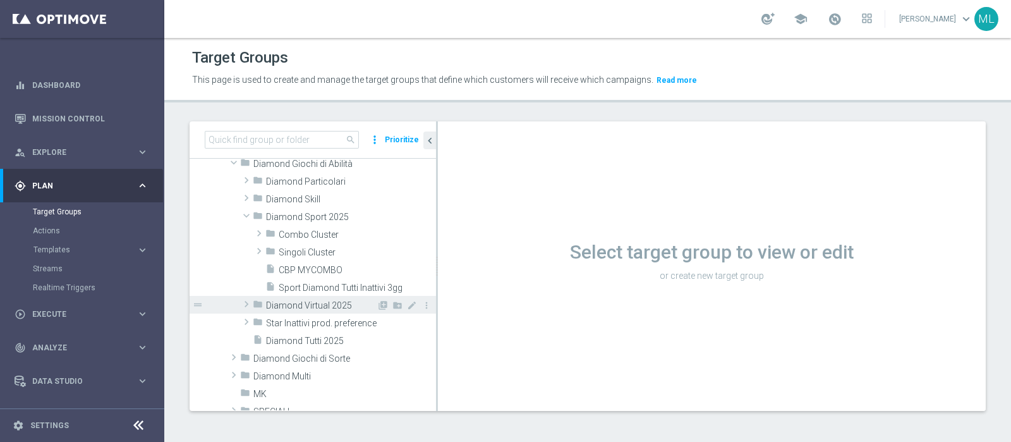
scroll to position [237, 0]
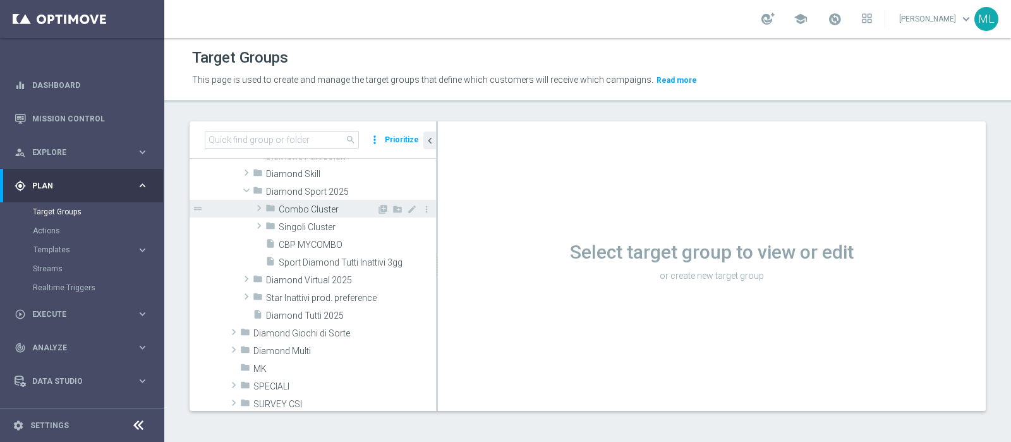
click at [256, 203] on span at bounding box center [259, 207] width 13 height 15
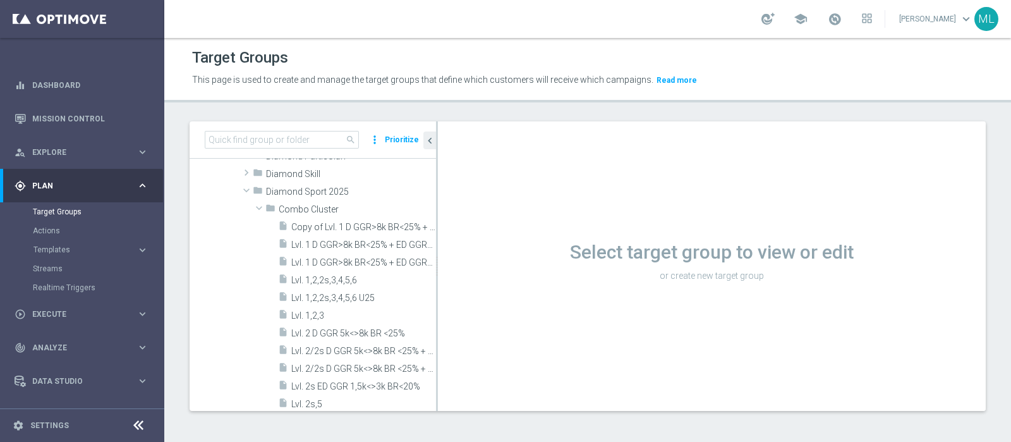
scroll to position [157, 0]
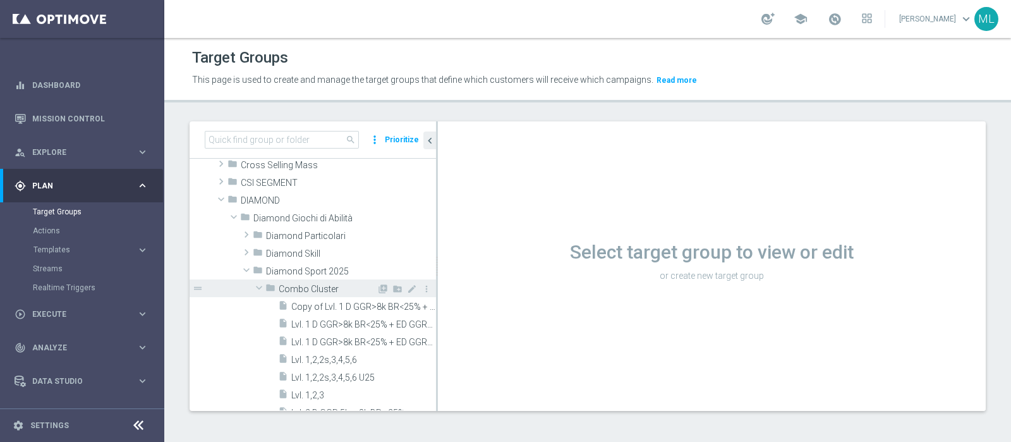
click at [259, 282] on span at bounding box center [258, 287] width 15 height 13
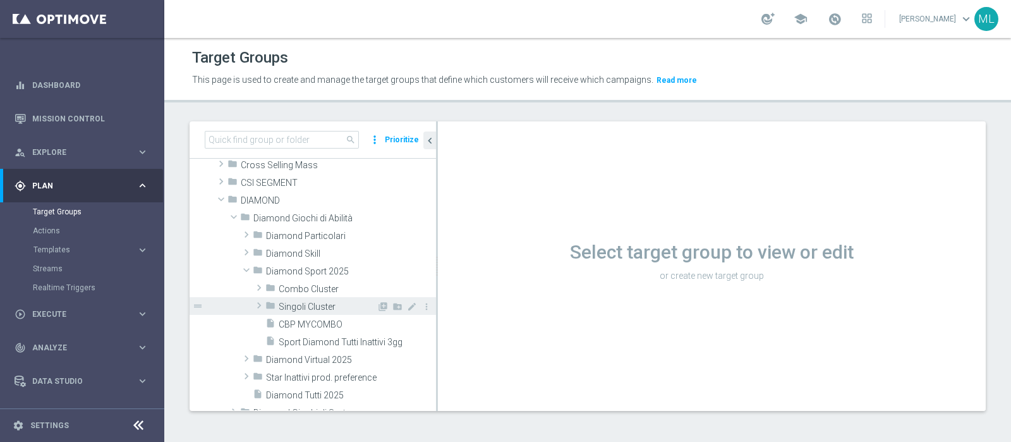
click at [259, 304] on span at bounding box center [259, 305] width 13 height 15
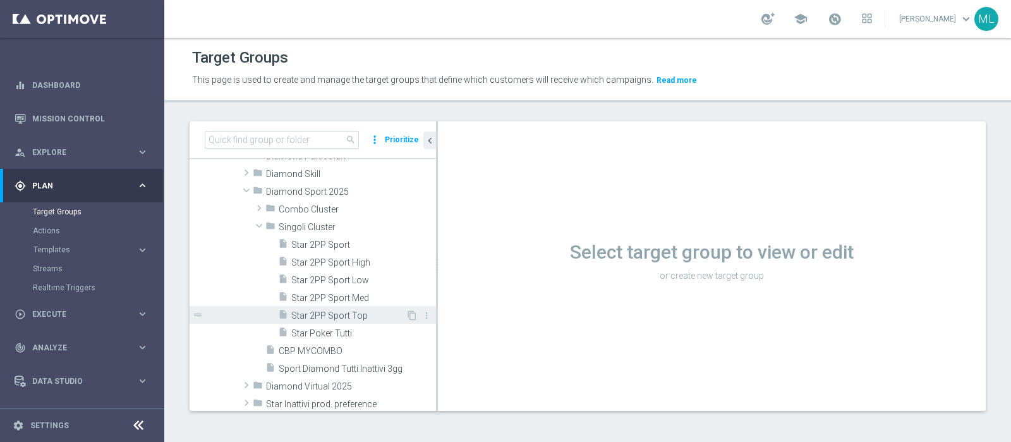
click at [336, 313] on span "Star 2PP Sport Top" at bounding box center [348, 315] width 114 height 11
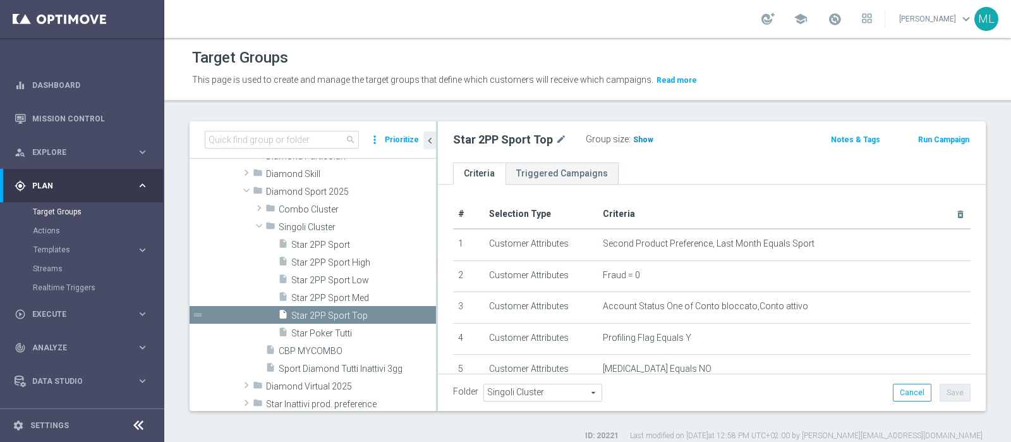
click at [640, 141] on span "Show" at bounding box center [643, 139] width 20 height 9
click at [634, 133] on h3 "83" at bounding box center [639, 142] width 15 height 18
click at [634, 138] on span "83" at bounding box center [639, 141] width 11 height 12
click at [635, 140] on span "83" at bounding box center [639, 141] width 11 height 12
click at [347, 266] on span "Star 2PP Sport High" at bounding box center [348, 262] width 114 height 11
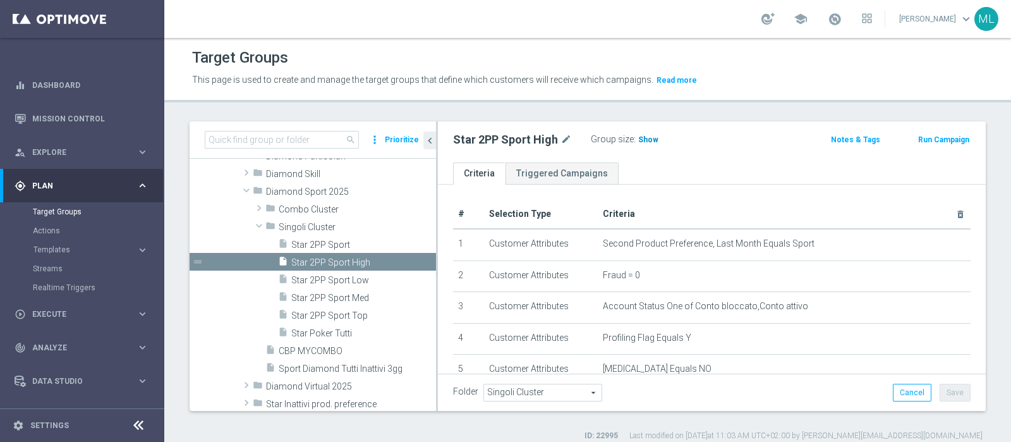
click at [648, 136] on span "Show" at bounding box center [648, 139] width 20 height 9
click at [642, 145] on span "207" at bounding box center [647, 141] width 16 height 12
click at [352, 295] on span "Star 2PP Sport Med" at bounding box center [348, 298] width 114 height 11
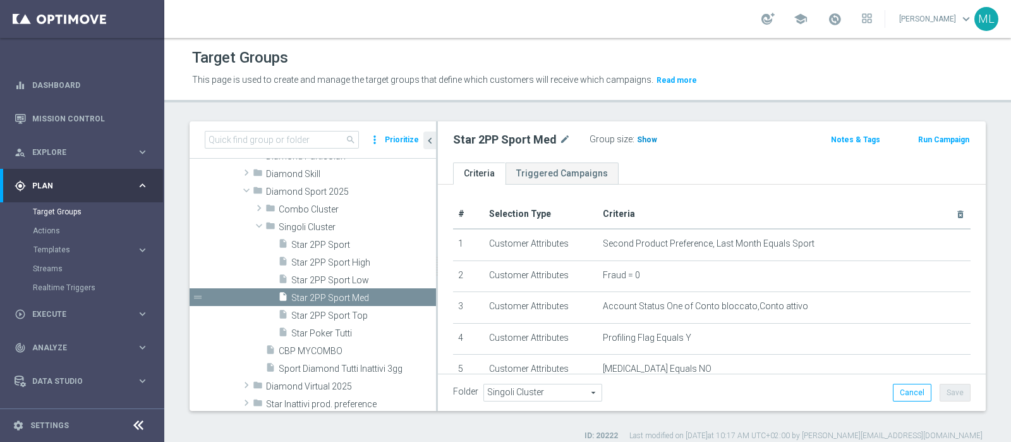
click at [641, 133] on h3 "Show" at bounding box center [647, 140] width 23 height 14
click at [637, 137] on span "219" at bounding box center [645, 141] width 16 height 12
click at [340, 279] on span "Star 2PP Sport Low" at bounding box center [348, 280] width 114 height 11
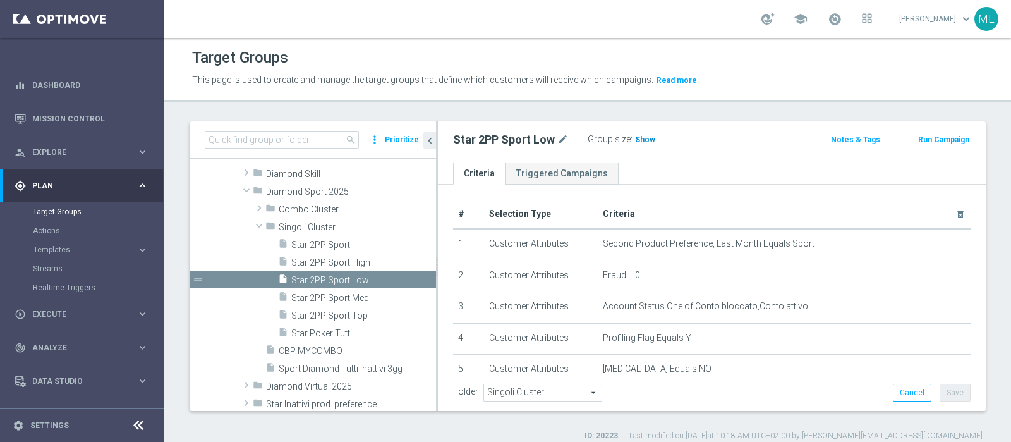
click at [639, 143] on span "Show" at bounding box center [645, 139] width 20 height 9
click at [639, 137] on span "196" at bounding box center [644, 141] width 16 height 12
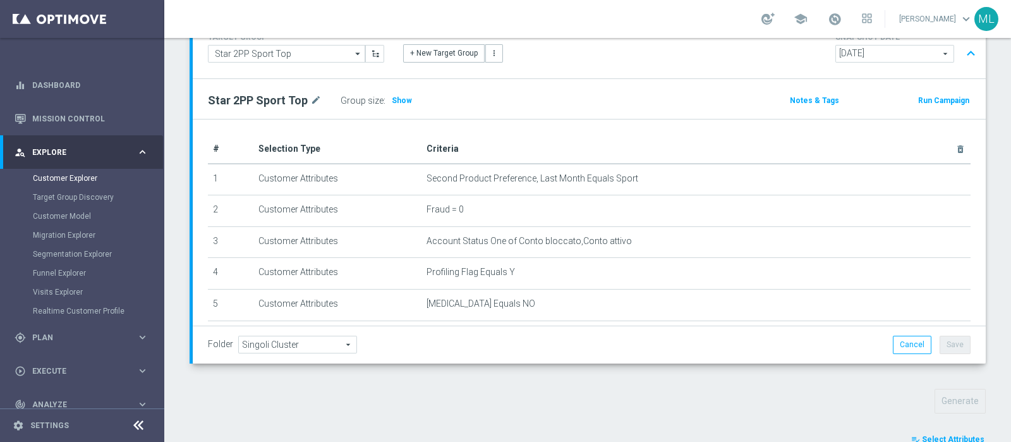
scroll to position [344, 0]
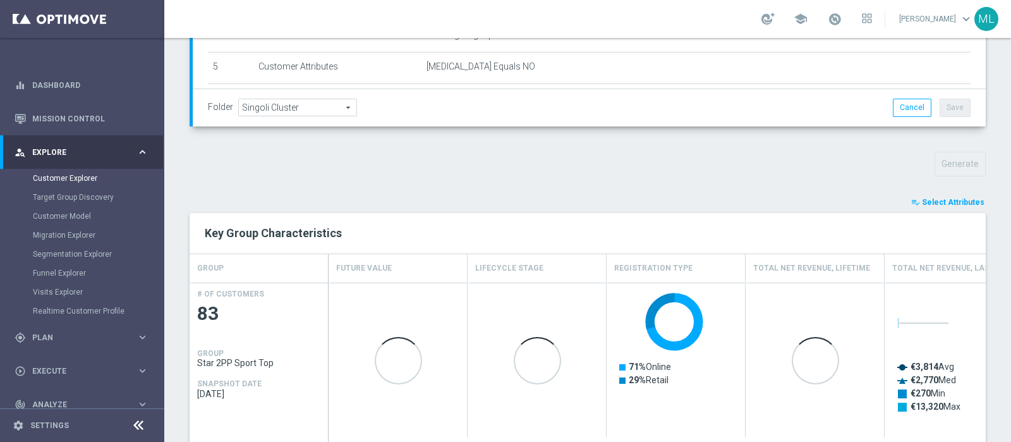
click at [942, 198] on span "Select Attributes" at bounding box center [953, 202] width 63 height 9
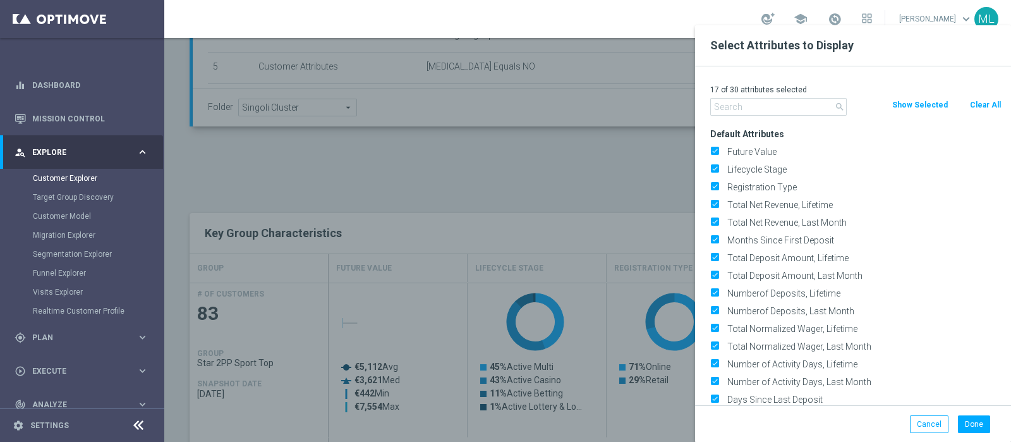
click at [730, 100] on input "text" at bounding box center [778, 107] width 136 height 18
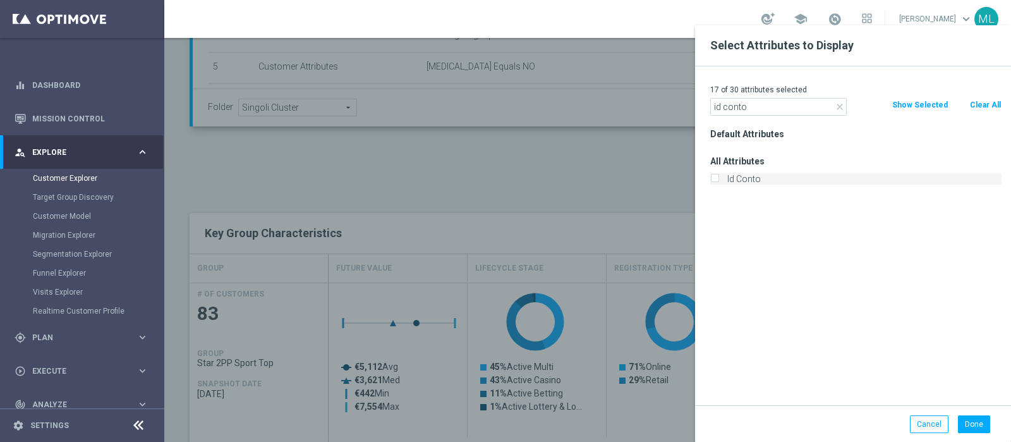
type input "id conto"
click at [713, 177] on input "Id Conto" at bounding box center [714, 180] width 8 height 8
checkbox input "true"
click at [973, 423] on button "Done" at bounding box center [974, 424] width 32 height 18
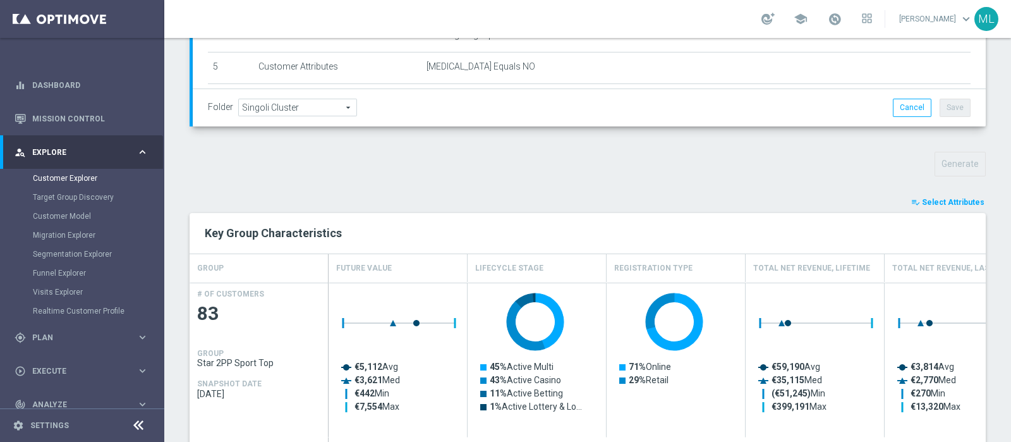
scroll to position [472, 0]
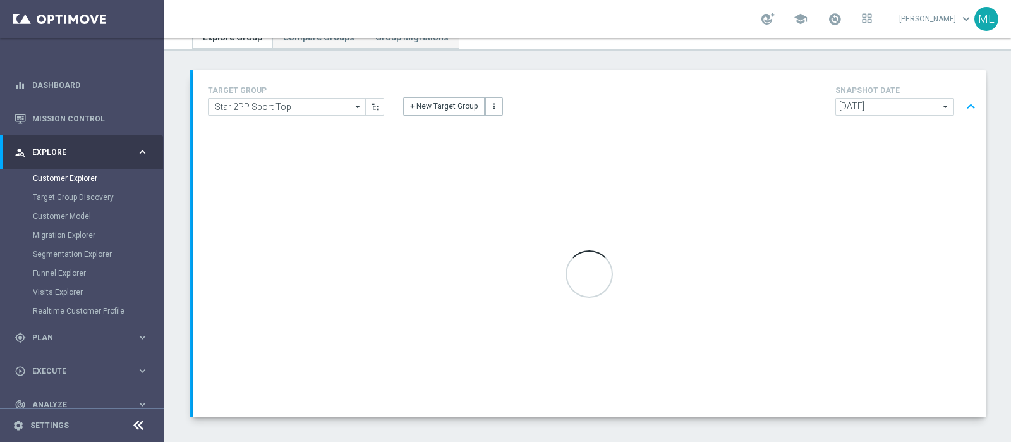
scroll to position [108, 0]
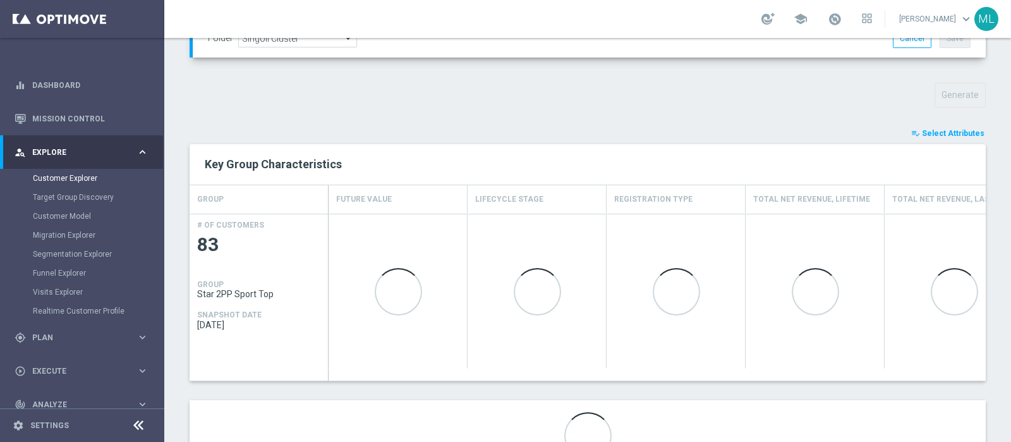
scroll to position [424, 0]
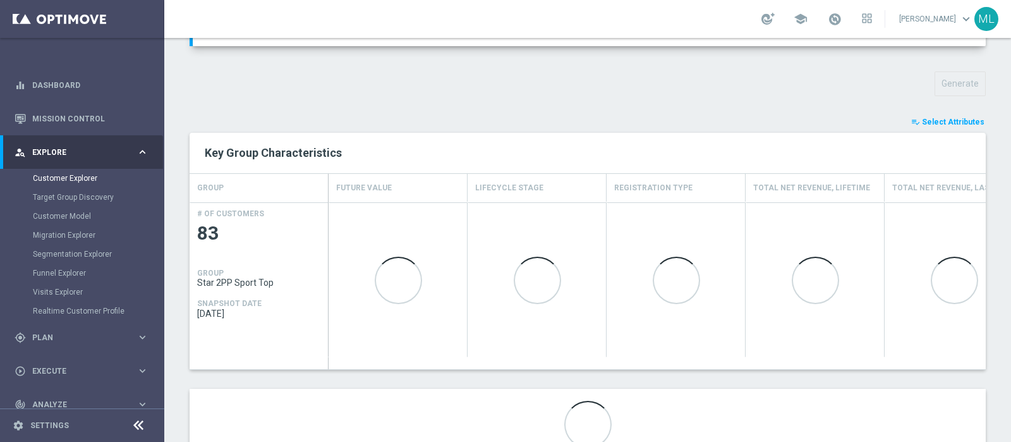
click at [940, 111] on div "TARGET GROUP Star 2PP Sport Top Star 2PP Sport Top arrow_drop_down Show Selecte…" at bounding box center [587, 89] width 847 height 779
click at [939, 118] on span "Select Attributes" at bounding box center [953, 122] width 63 height 9
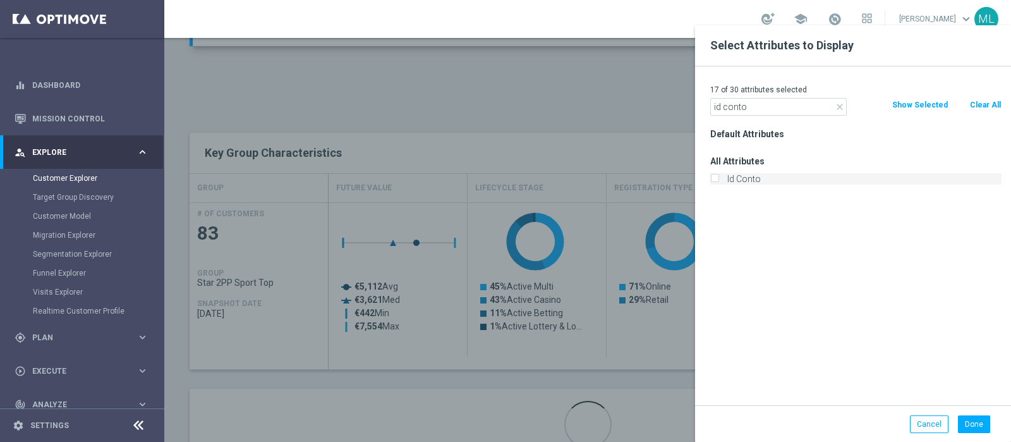
type input "id conto"
click at [712, 181] on input "Id Conto" at bounding box center [714, 180] width 8 height 8
checkbox input "true"
click at [973, 421] on button "Done" at bounding box center [974, 424] width 32 height 18
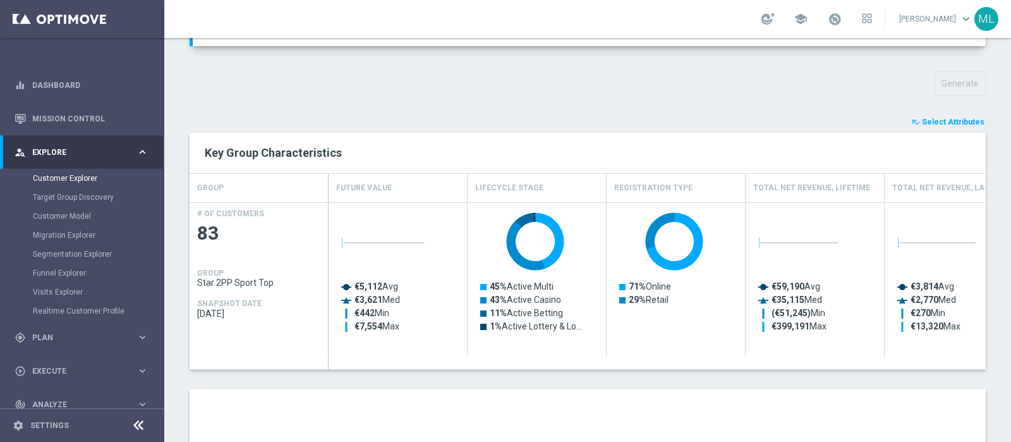
scroll to position [750, 0]
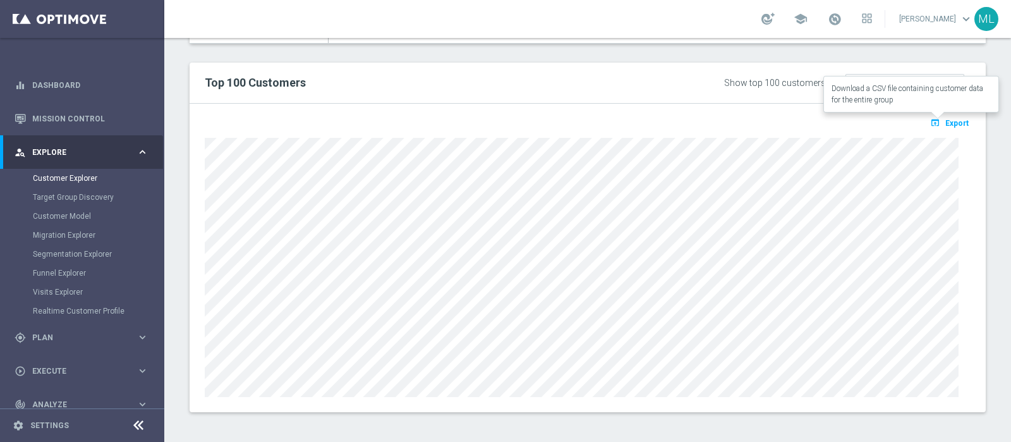
click at [944, 114] on button "open_in_browser Export" at bounding box center [949, 122] width 42 height 16
click at [941, 114] on button "open_in_browser Export" at bounding box center [949, 122] width 42 height 16
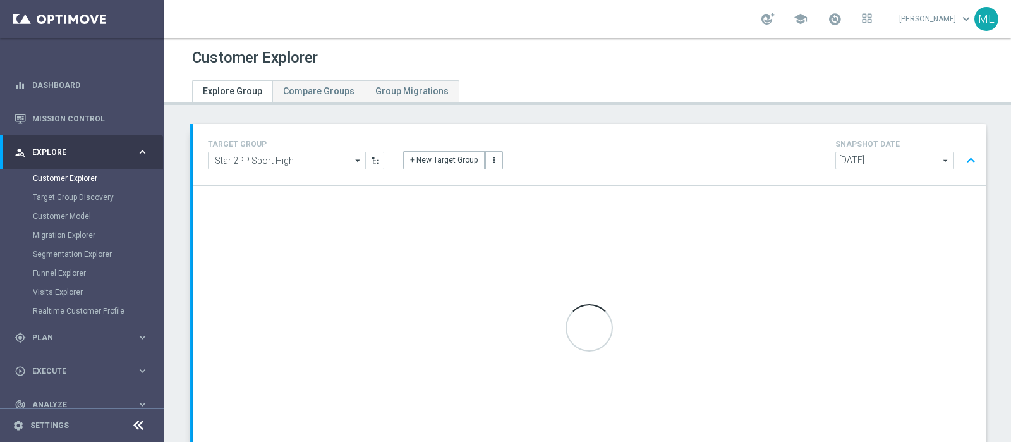
scroll to position [63, 0]
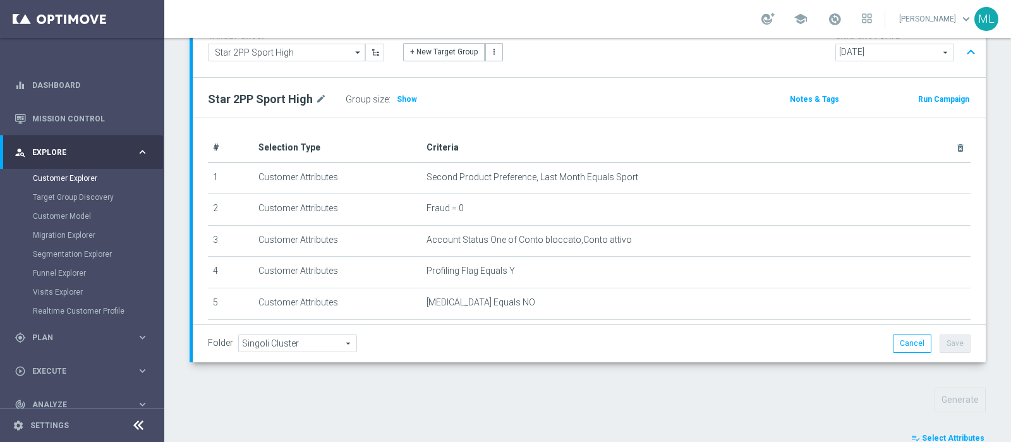
scroll to position [345, 0]
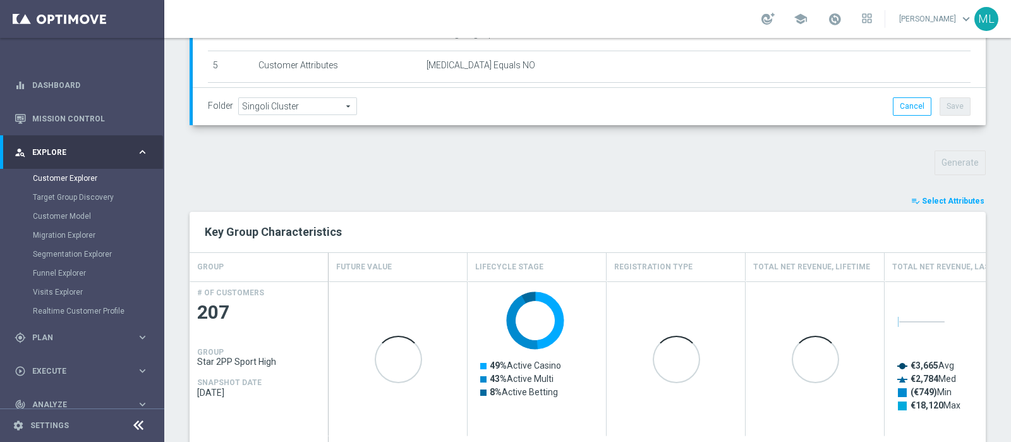
click at [928, 191] on div "TARGET GROUP Star 2PP Sport High Star 2PP Sport High arrow_drop_down Show Selec…" at bounding box center [587, 168] width 847 height 779
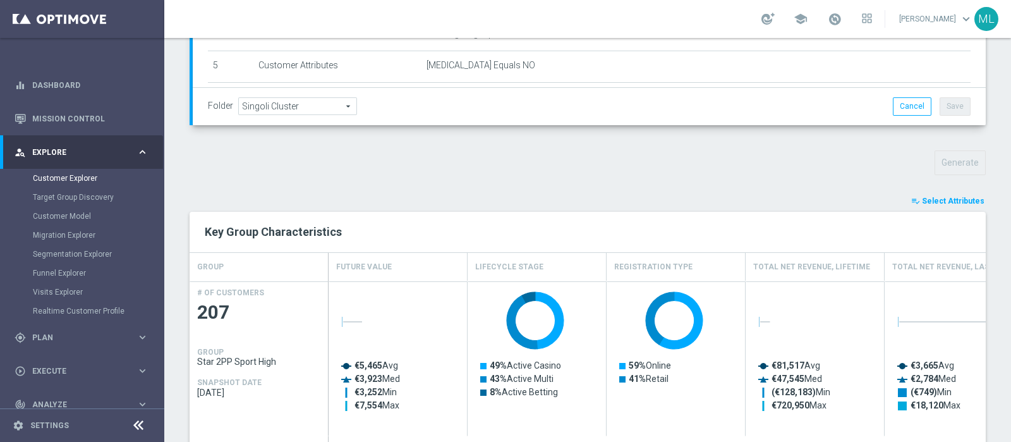
click at [929, 197] on span "Select Attributes" at bounding box center [953, 200] width 63 height 9
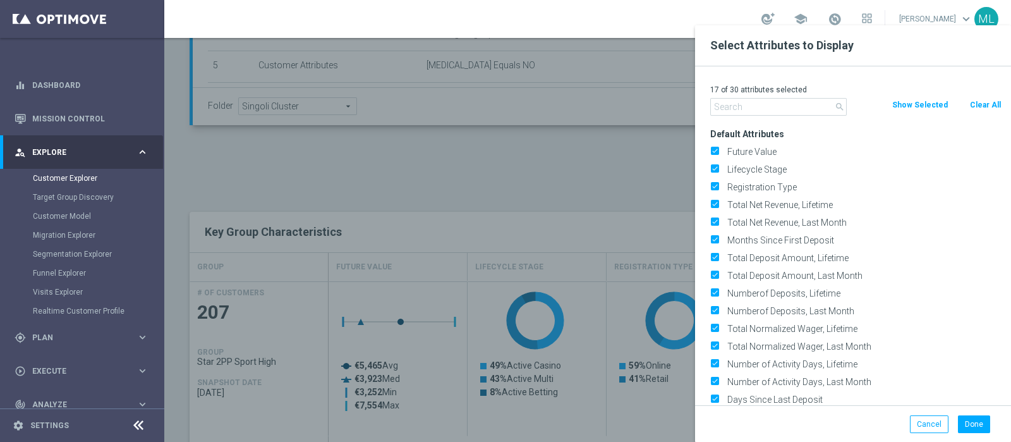
click at [755, 100] on input "text" at bounding box center [778, 107] width 136 height 18
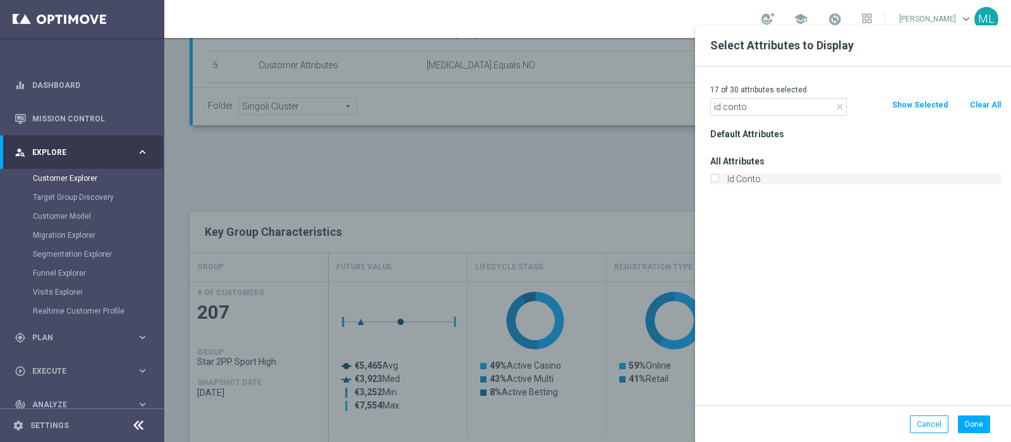
type input "id conto"
click at [711, 176] on input "Id Conto" at bounding box center [714, 180] width 8 height 8
checkbox input "true"
click at [962, 418] on button "Done" at bounding box center [974, 424] width 32 height 18
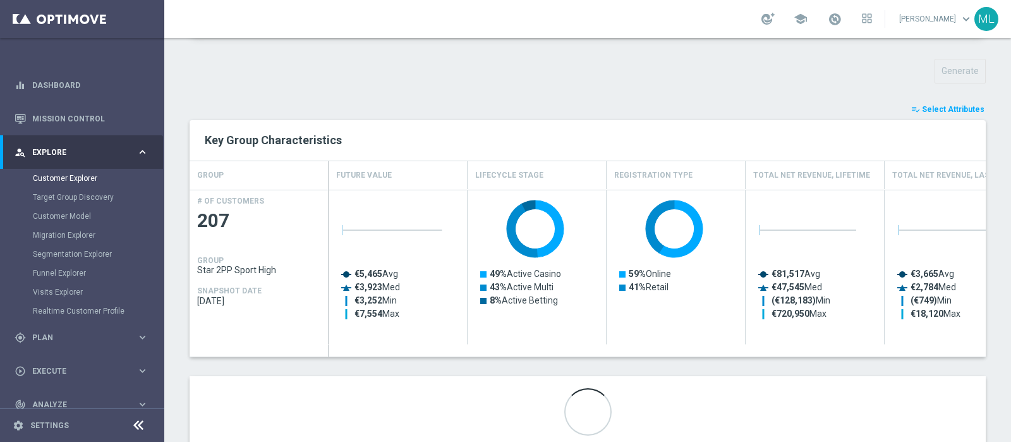
scroll to position [472, 0]
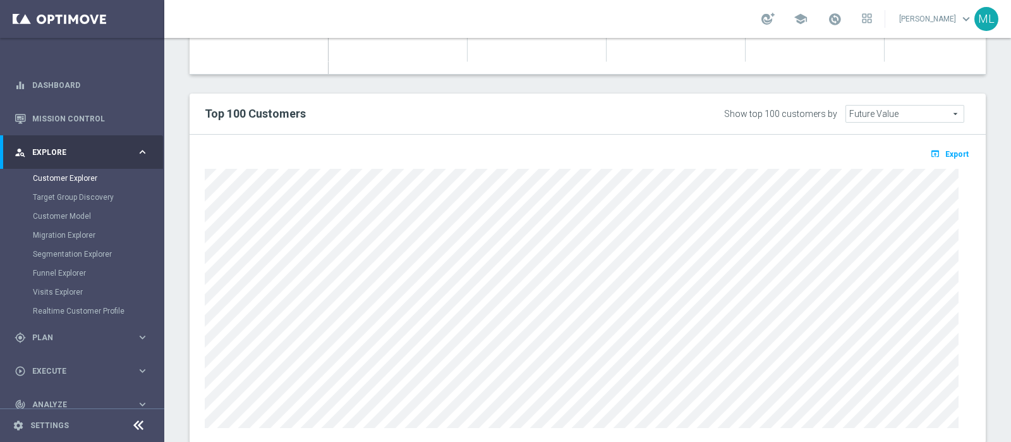
scroll to position [750, 0]
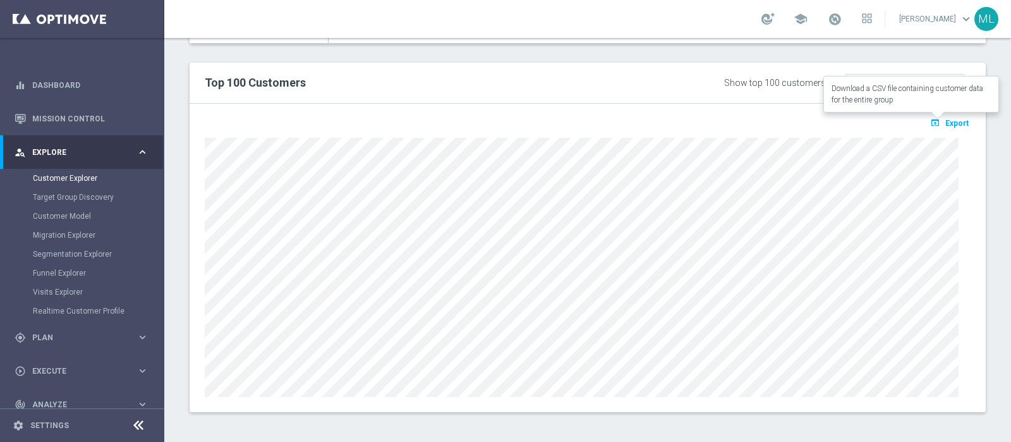
click at [945, 119] on span "Export" at bounding box center [956, 123] width 23 height 9
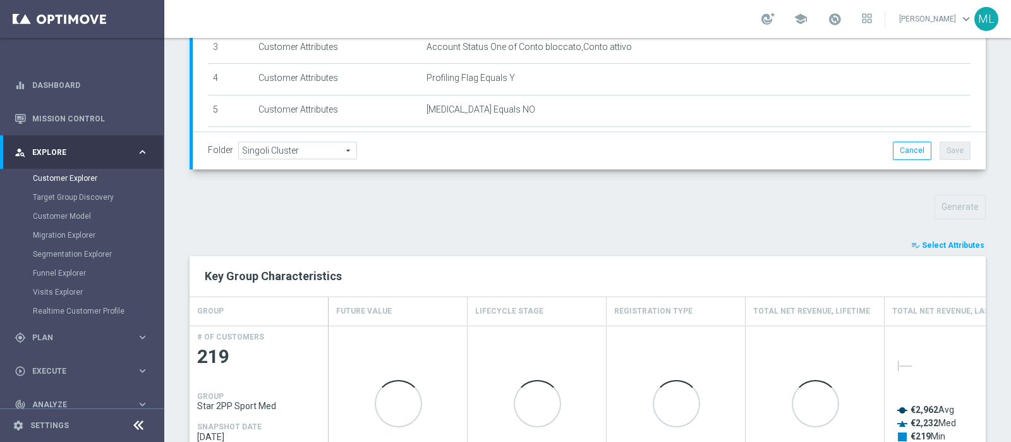
scroll to position [345, 0]
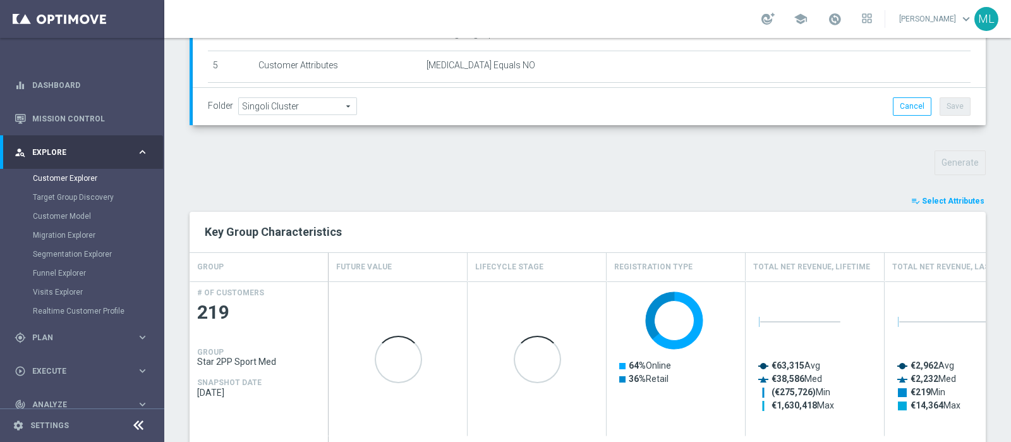
click at [945, 200] on span "Select Attributes" at bounding box center [953, 200] width 63 height 9
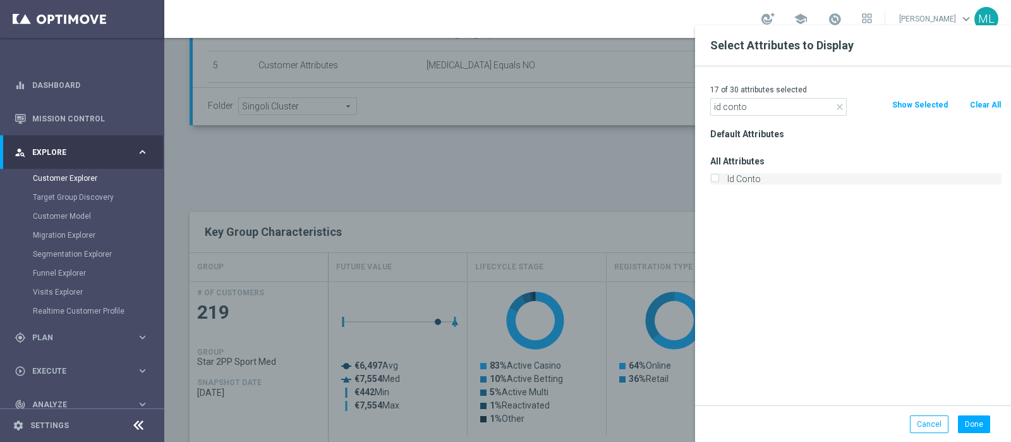
type input "id conto"
click at [715, 179] on input "Id Conto" at bounding box center [714, 180] width 8 height 8
checkbox input "true"
click at [969, 425] on button "Done" at bounding box center [974, 424] width 32 height 18
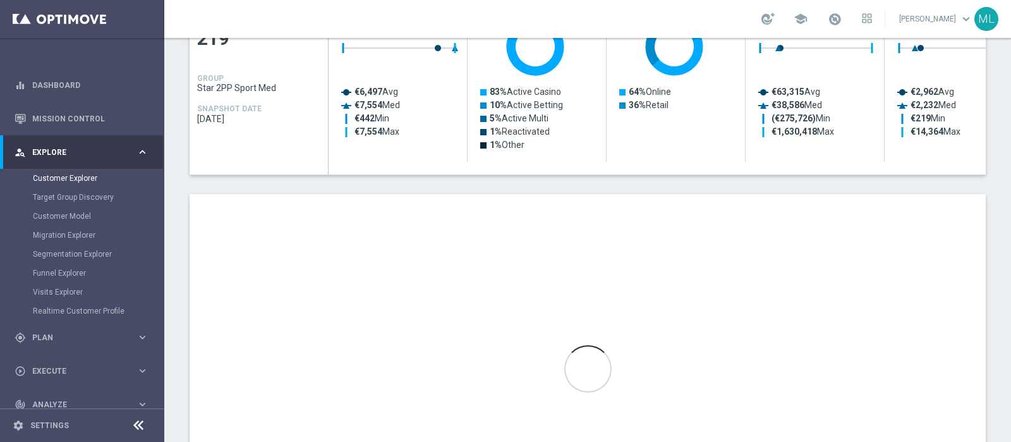
scroll to position [661, 0]
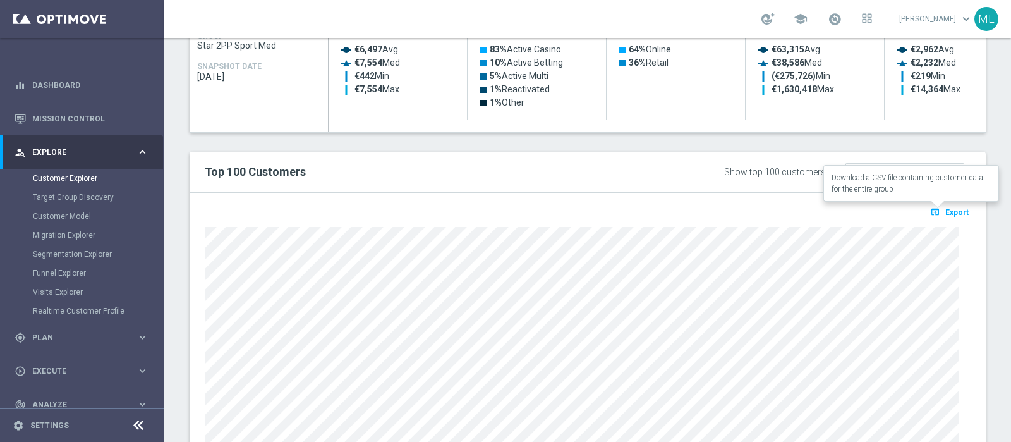
click at [946, 210] on span "Export" at bounding box center [956, 212] width 23 height 9
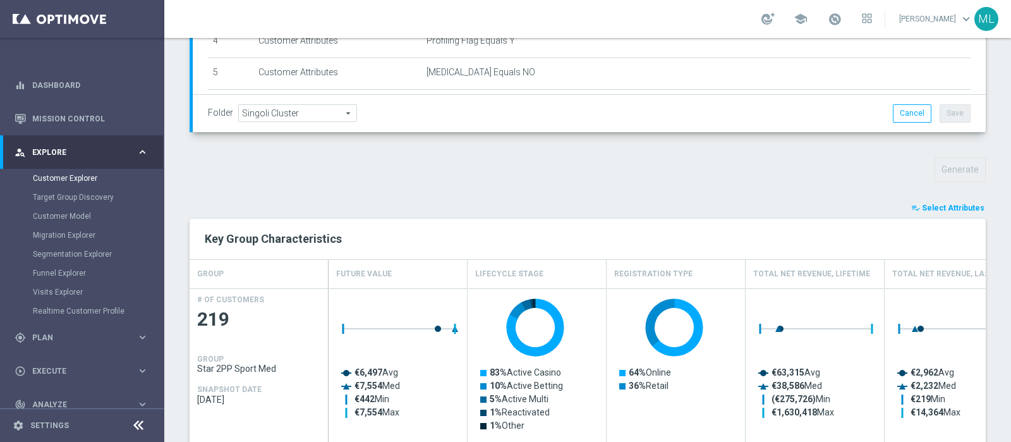
scroll to position [266, 0]
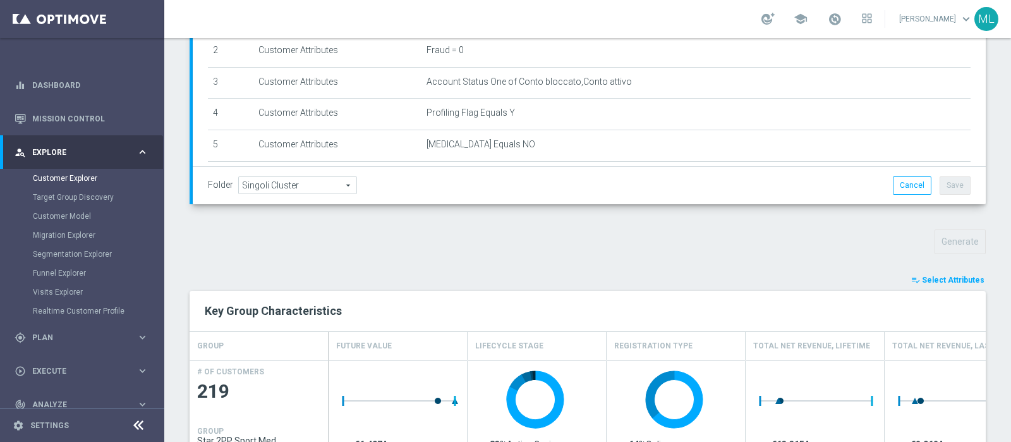
click at [950, 275] on span "Select Attributes" at bounding box center [953, 279] width 63 height 9
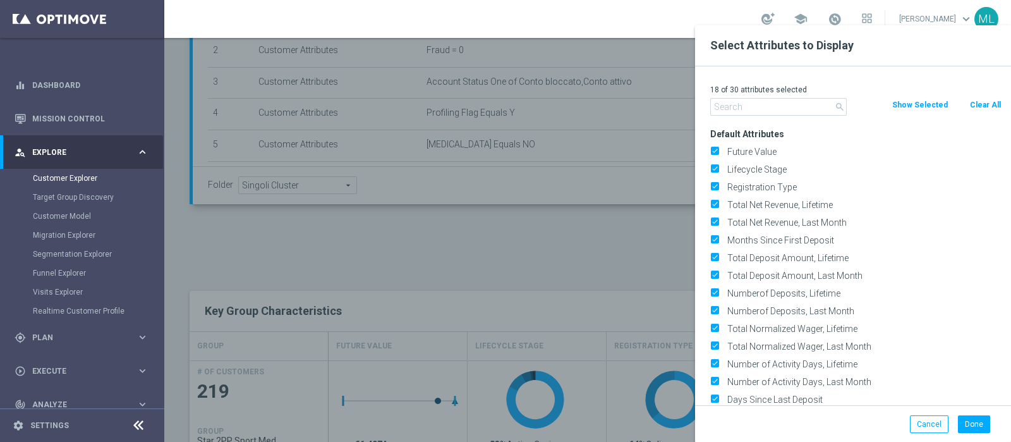
click at [749, 104] on input "text" at bounding box center [778, 107] width 136 height 18
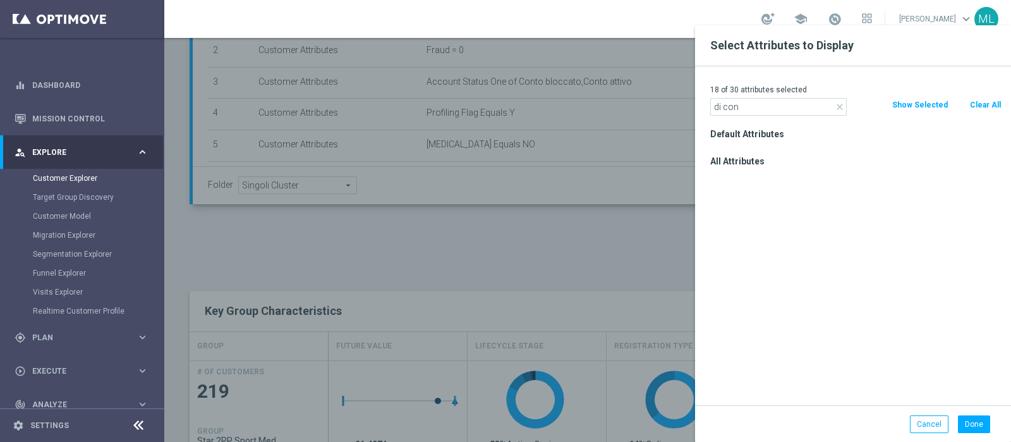
drag, startPoint x: 722, startPoint y: 107, endPoint x: 690, endPoint y: 109, distance: 32.3
type input "id con"
click at [924, 425] on button "Cancel" at bounding box center [929, 424] width 39 height 18
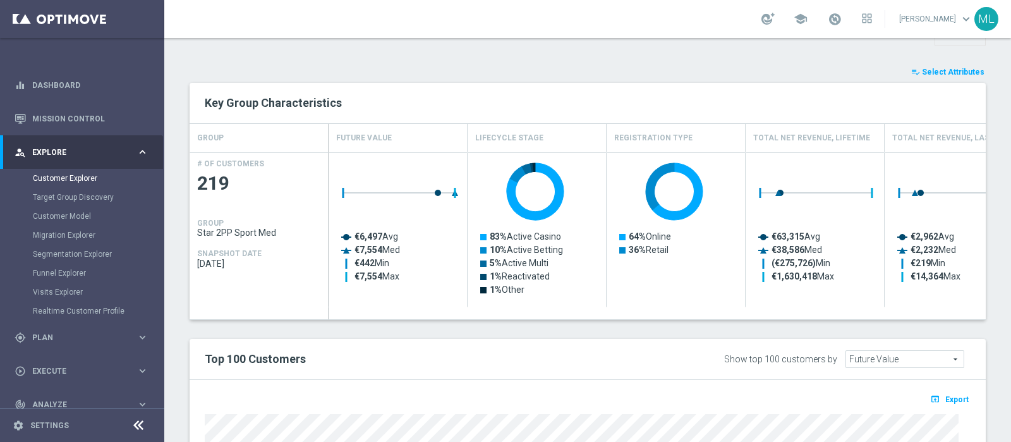
scroll to position [631, 0]
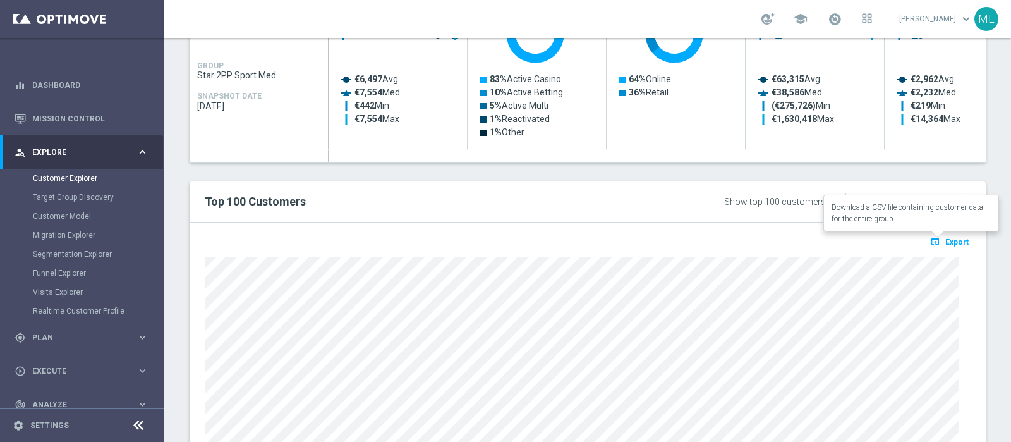
click at [945, 243] on span "Export" at bounding box center [956, 242] width 23 height 9
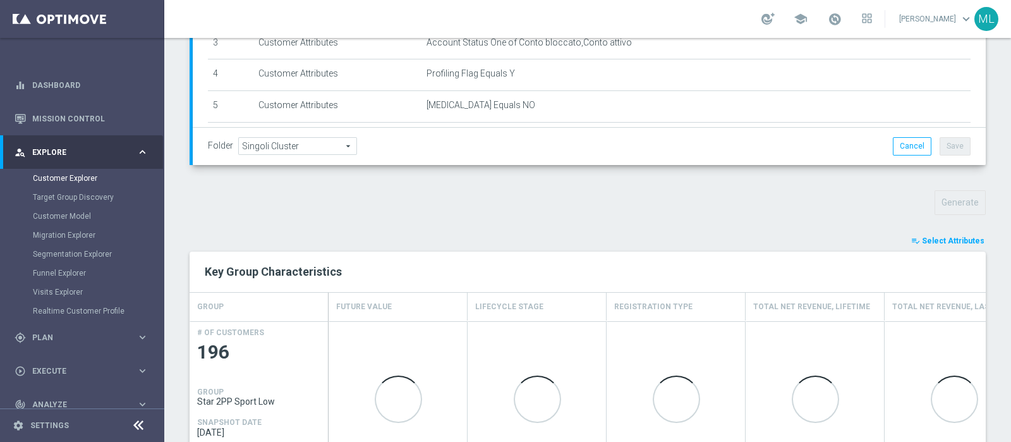
scroll to position [344, 0]
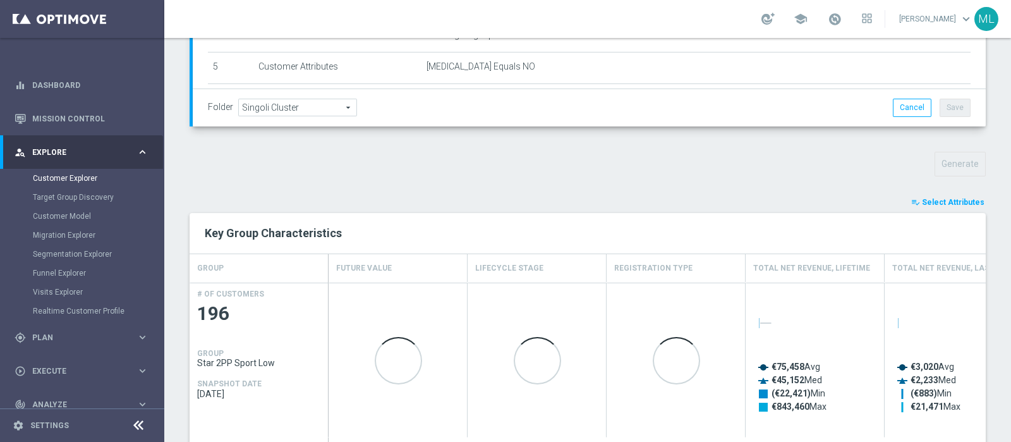
click at [932, 198] on span "Select Attributes" at bounding box center [953, 202] width 63 height 9
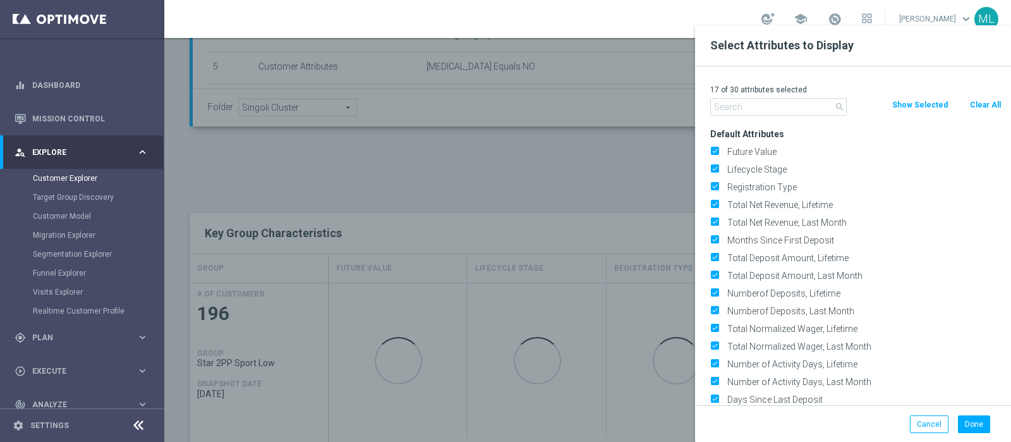
click at [758, 106] on input "text" at bounding box center [778, 107] width 136 height 18
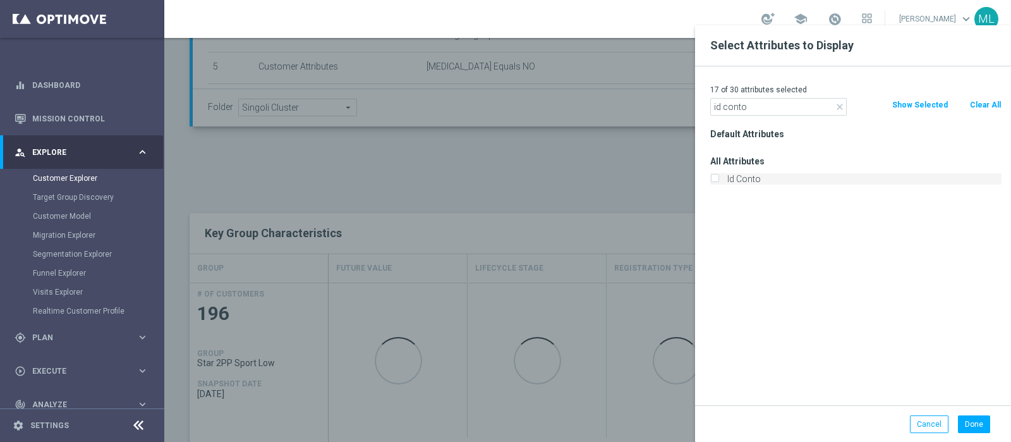
type input "id conto"
click at [720, 181] on div "Id Conto" at bounding box center [855, 178] width 291 height 11
click at [718, 179] on input "Id Conto" at bounding box center [714, 180] width 8 height 8
checkbox input "true"
click at [977, 423] on button "Done" at bounding box center [974, 424] width 32 height 18
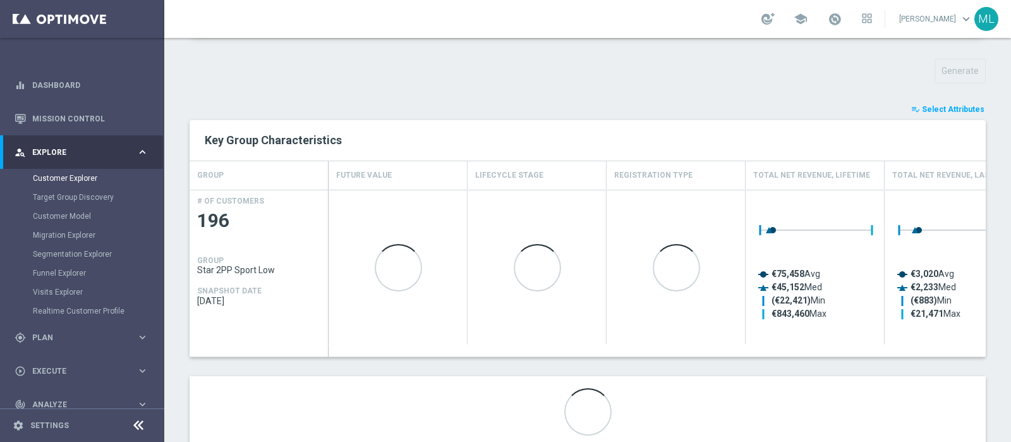
scroll to position [472, 0]
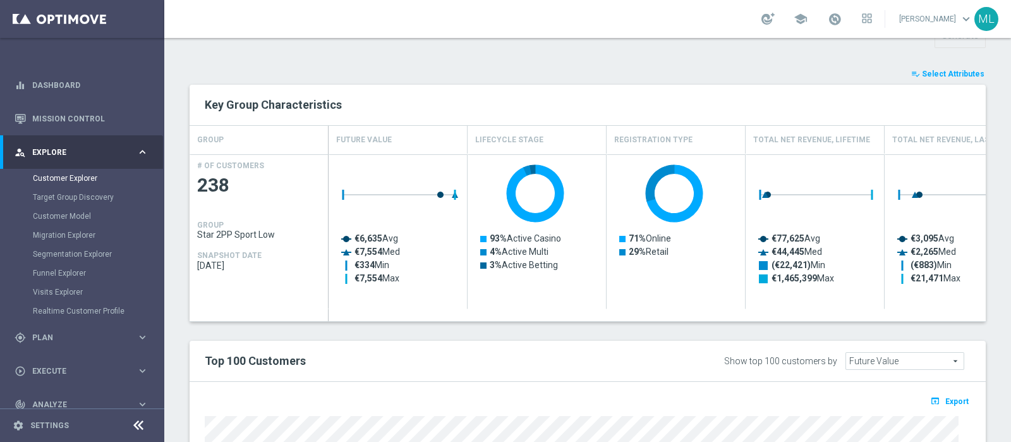
scroll to position [630, 0]
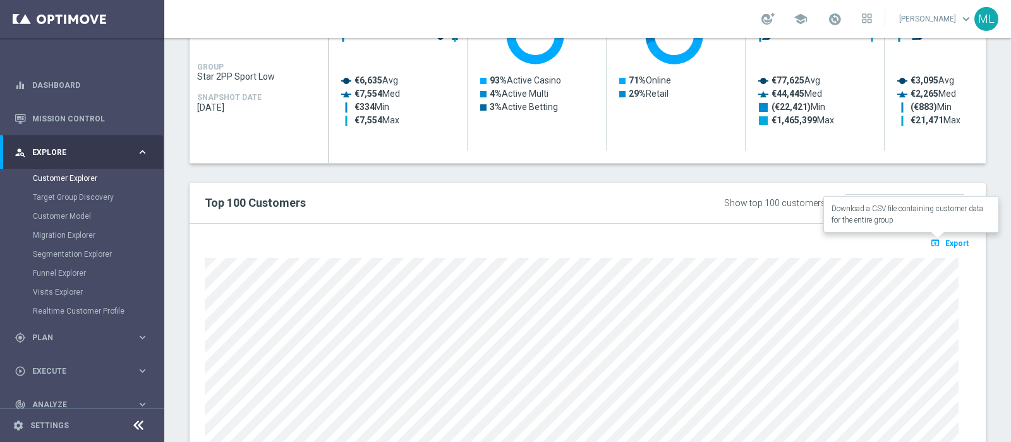
click at [947, 244] on span "Export" at bounding box center [956, 243] width 23 height 9
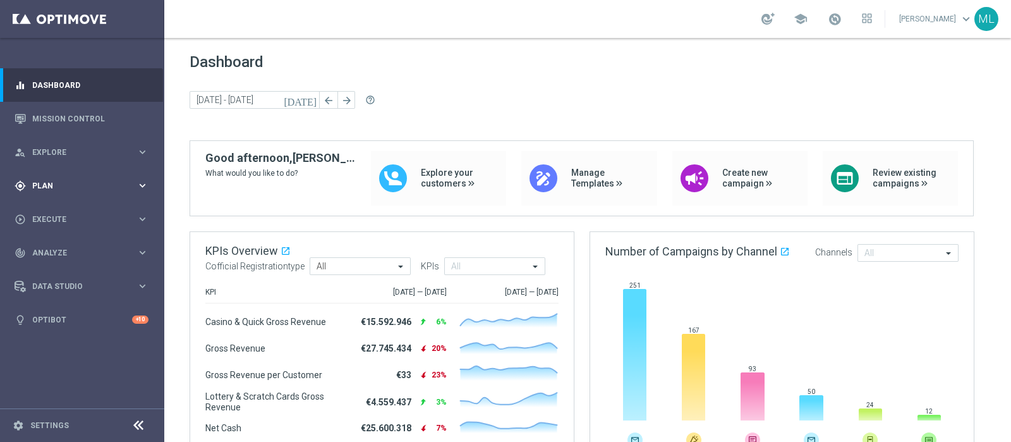
click at [40, 182] on span "Plan" at bounding box center [84, 186] width 104 height 8
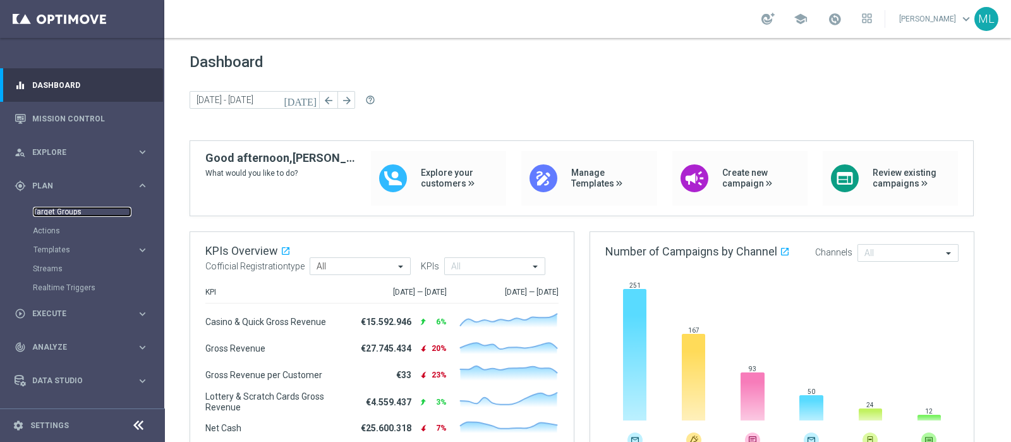
click at [64, 208] on link "Target Groups" at bounding box center [82, 212] width 99 height 10
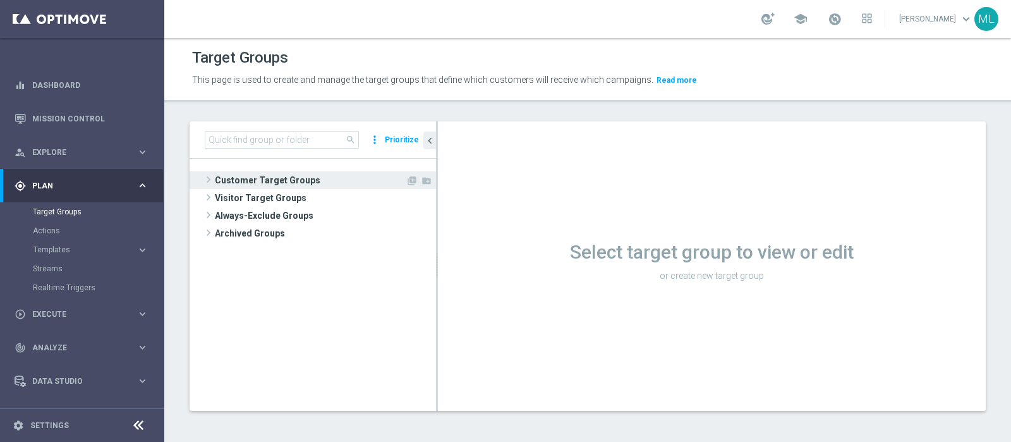
click at [203, 176] on span at bounding box center [208, 179] width 13 height 15
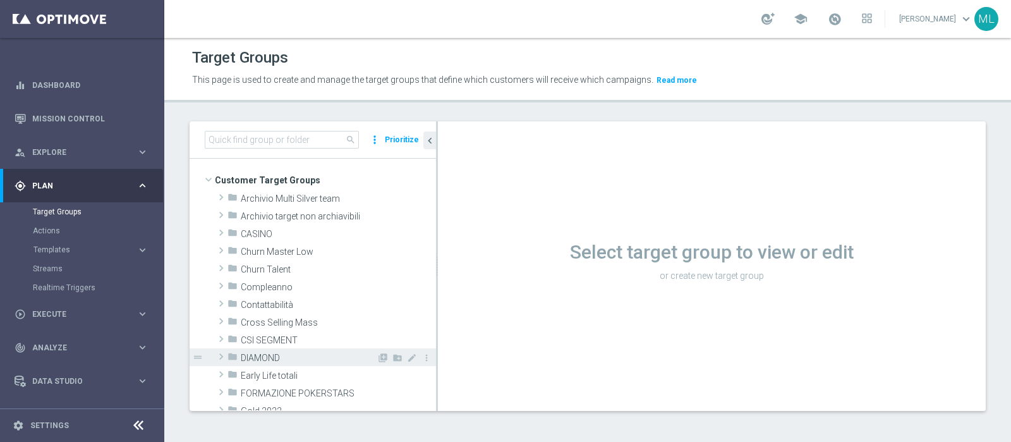
click at [221, 355] on span at bounding box center [221, 356] width 13 height 15
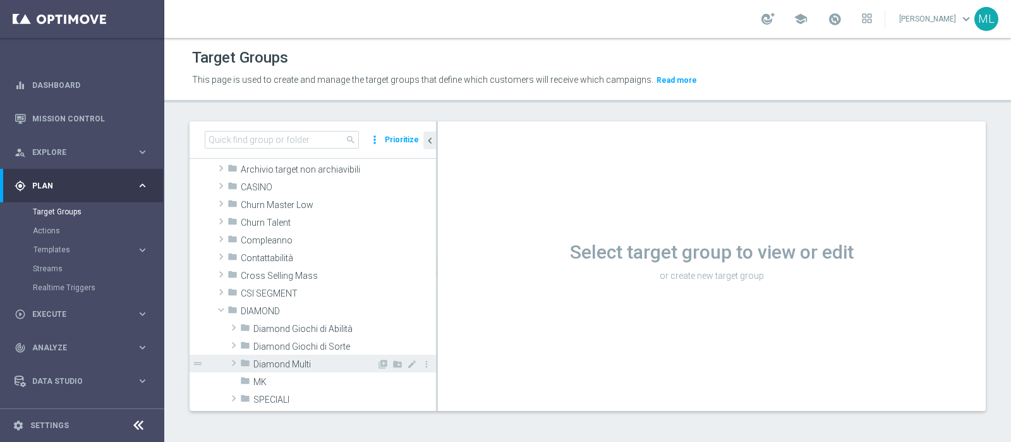
scroll to position [78, 0]
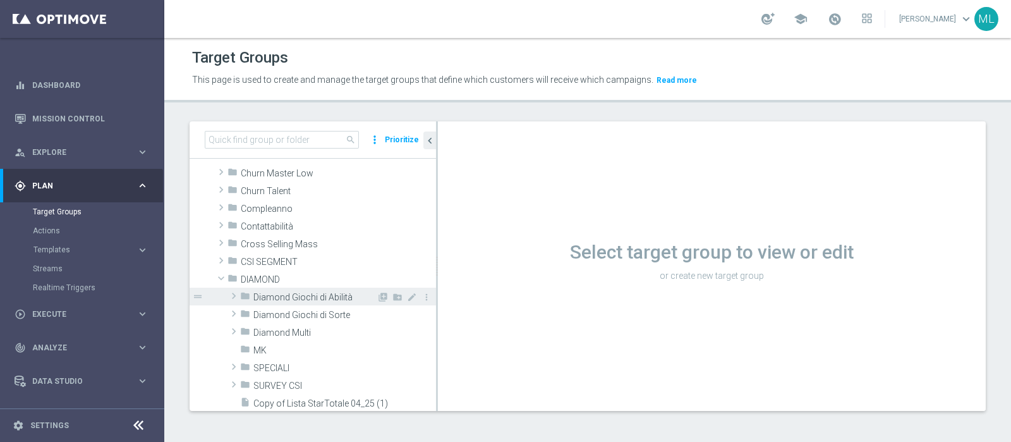
click at [234, 289] on span at bounding box center [233, 295] width 13 height 15
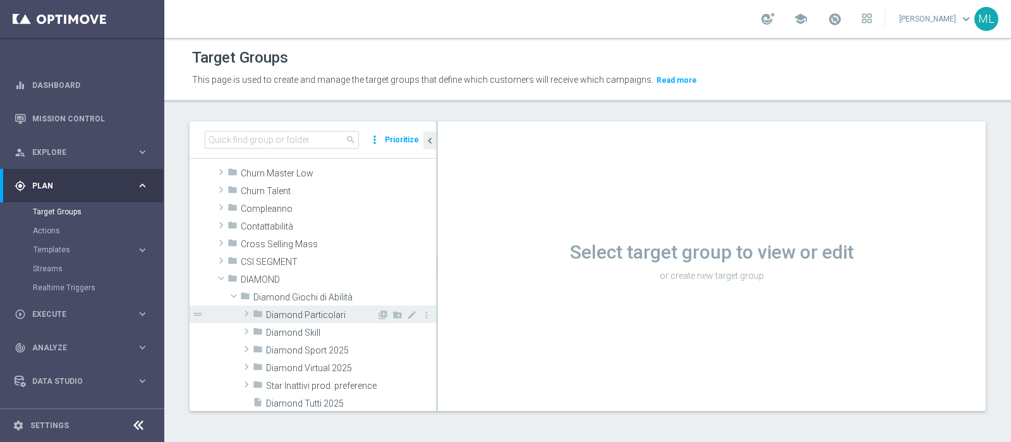
click at [246, 312] on span at bounding box center [246, 313] width 13 height 15
click at [246, 312] on span at bounding box center [246, 313] width 15 height 13
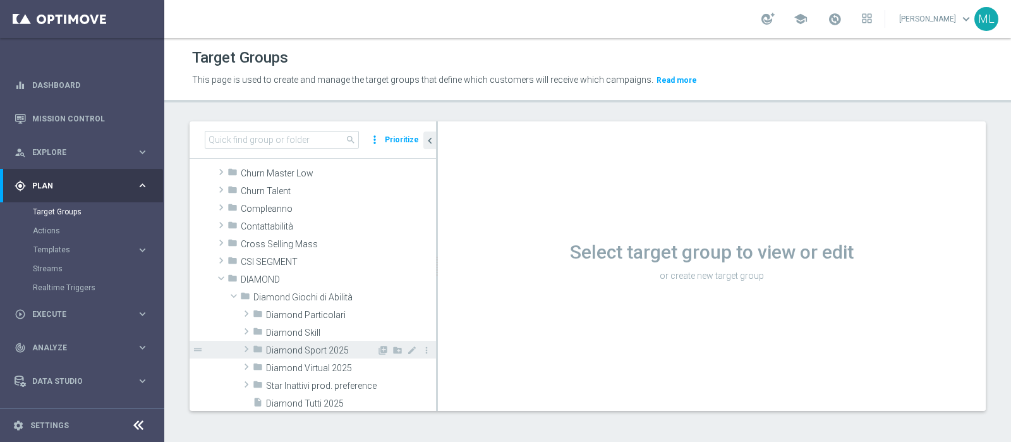
click at [246, 347] on span at bounding box center [246, 348] width 13 height 15
click at [246, 347] on span at bounding box center [246, 348] width 15 height 13
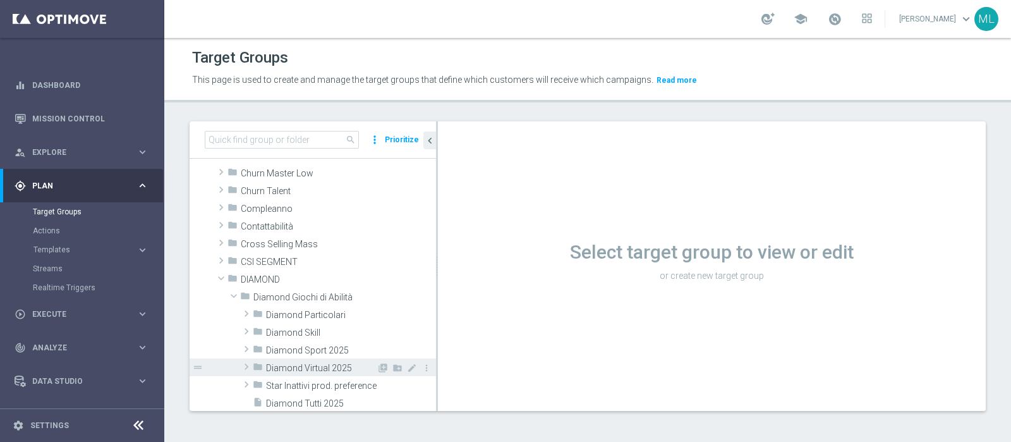
click at [246, 365] on span at bounding box center [246, 366] width 13 height 15
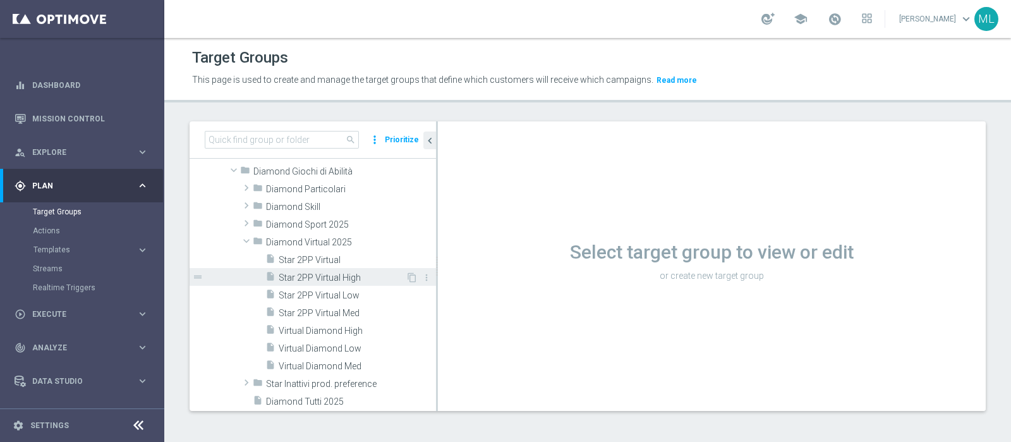
scroll to position [237, 0]
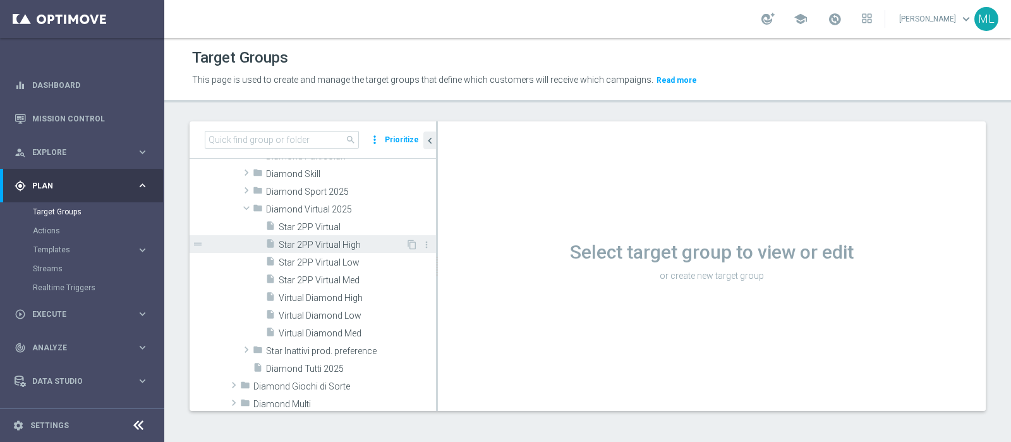
click at [323, 239] on span "Star 2PP Virtual High" at bounding box center [342, 244] width 127 height 11
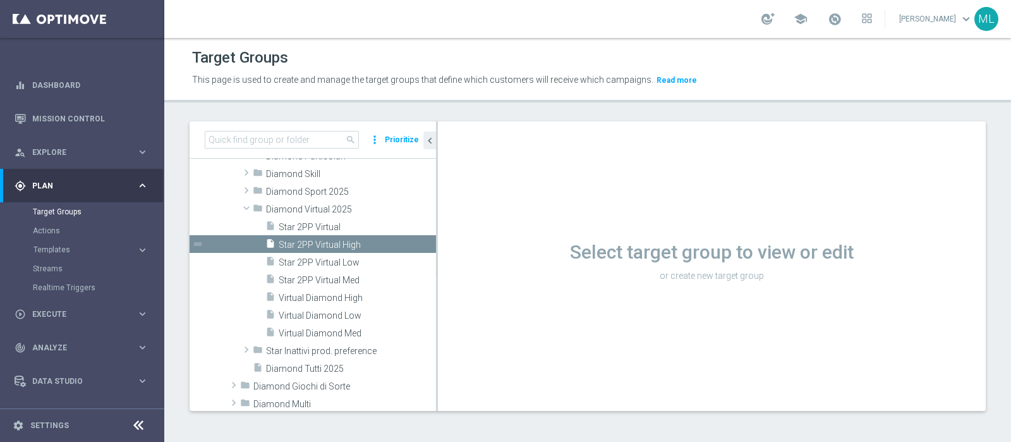
scroll to position [154, 0]
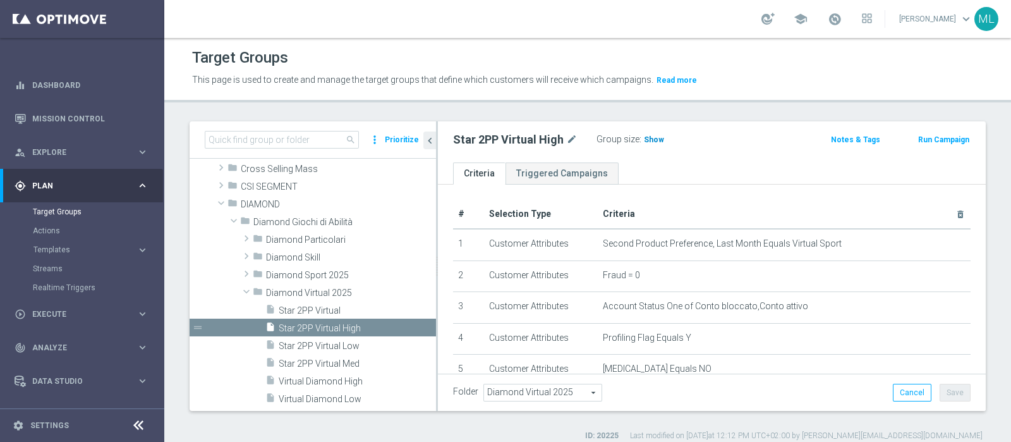
click at [644, 137] on span "Show" at bounding box center [654, 139] width 20 height 9
click at [644, 137] on span "41" at bounding box center [649, 141] width 11 height 12
click at [333, 359] on span "Star 2PP Virtual Med" at bounding box center [342, 363] width 127 height 11
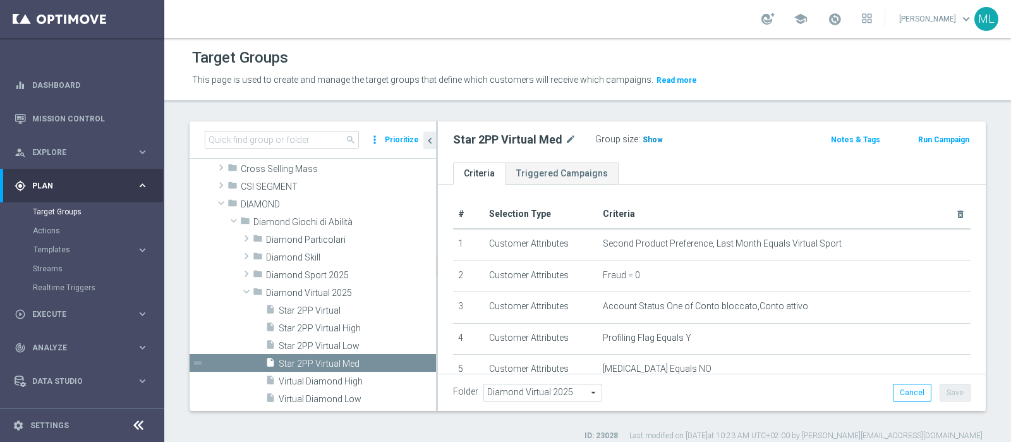
click at [647, 135] on span "Show" at bounding box center [653, 139] width 20 height 9
click at [644, 139] on span "28" at bounding box center [648, 141] width 11 height 12
click at [325, 346] on span "Star 2PP Virtual Low" at bounding box center [342, 346] width 127 height 11
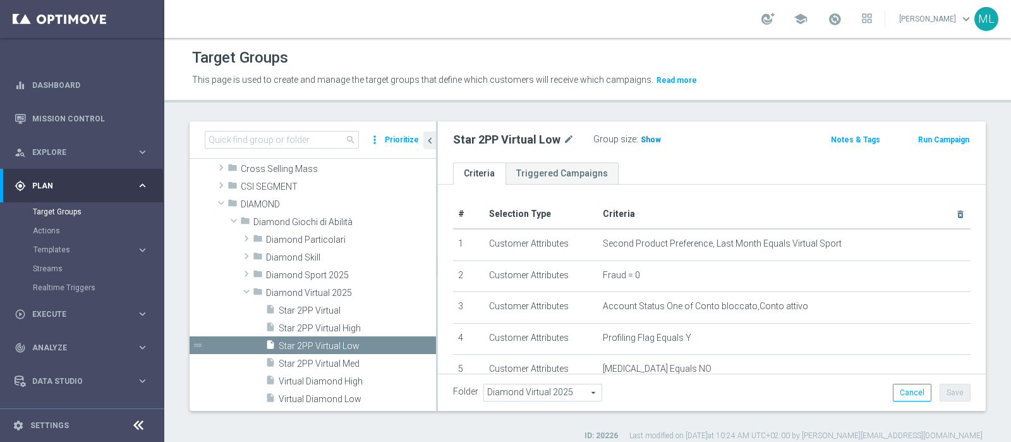
click at [648, 135] on span "Show" at bounding box center [651, 139] width 20 height 9
click at [641, 142] on span "61" at bounding box center [646, 141] width 11 height 12
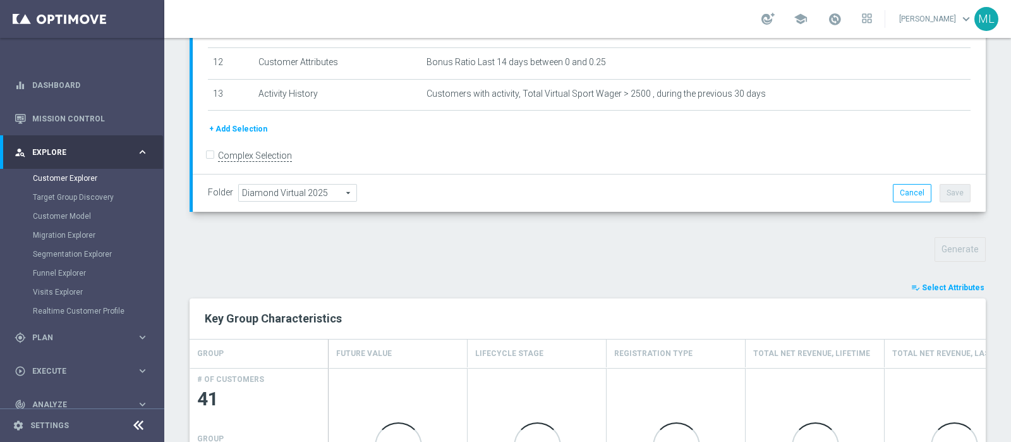
scroll to position [265, 0]
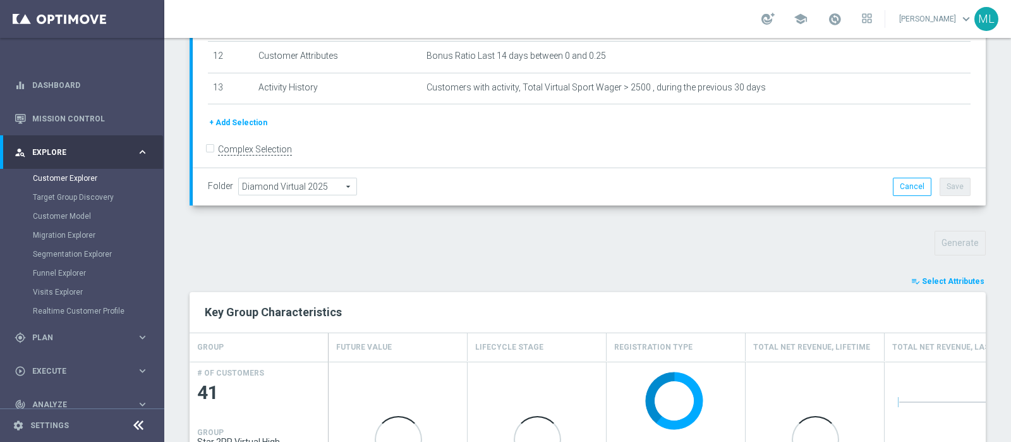
click at [950, 277] on span "Select Attributes" at bounding box center [953, 281] width 63 height 9
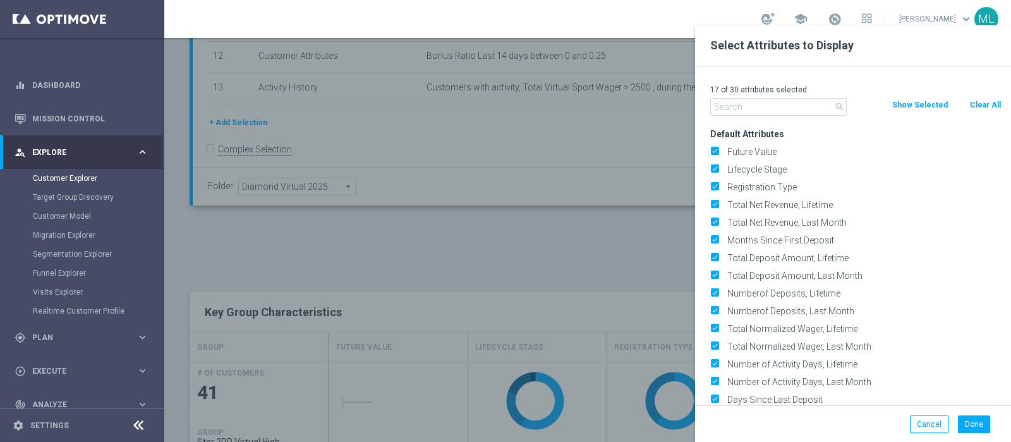
click at [732, 114] on input "text" at bounding box center [778, 107] width 136 height 18
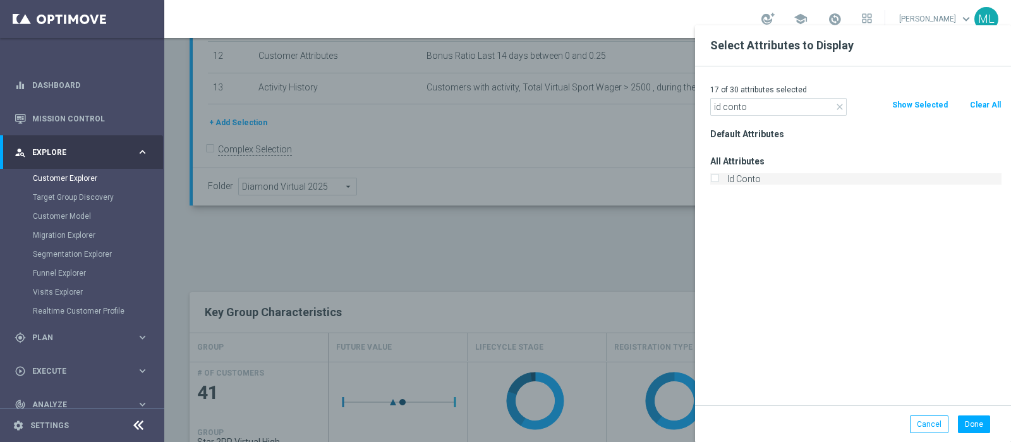
type input "id conto"
click at [713, 178] on input "Id Conto" at bounding box center [714, 180] width 8 height 8
checkbox input "true"
click at [974, 423] on button "Done" at bounding box center [974, 424] width 32 height 18
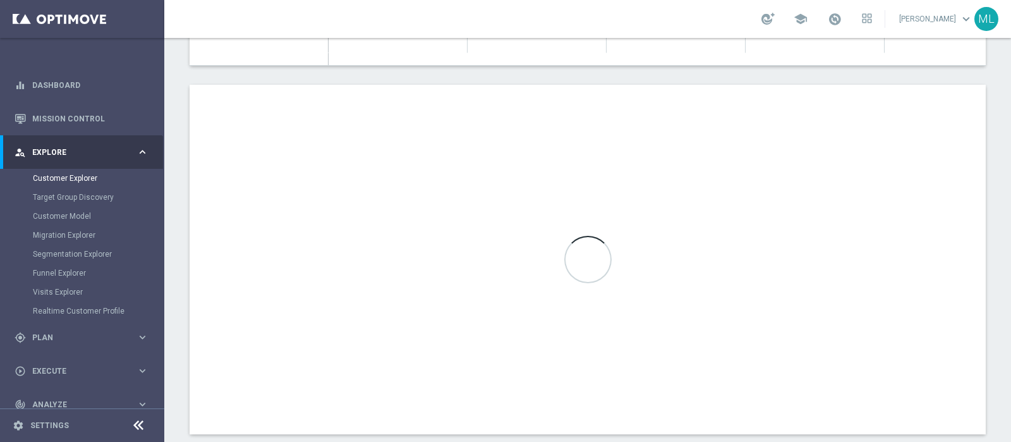
scroll to position [750, 0]
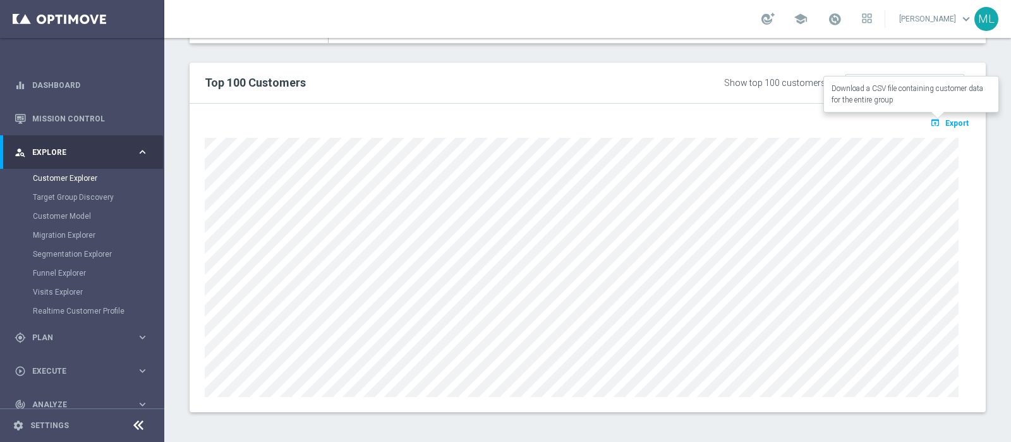
click at [945, 119] on span "Export" at bounding box center [956, 123] width 23 height 9
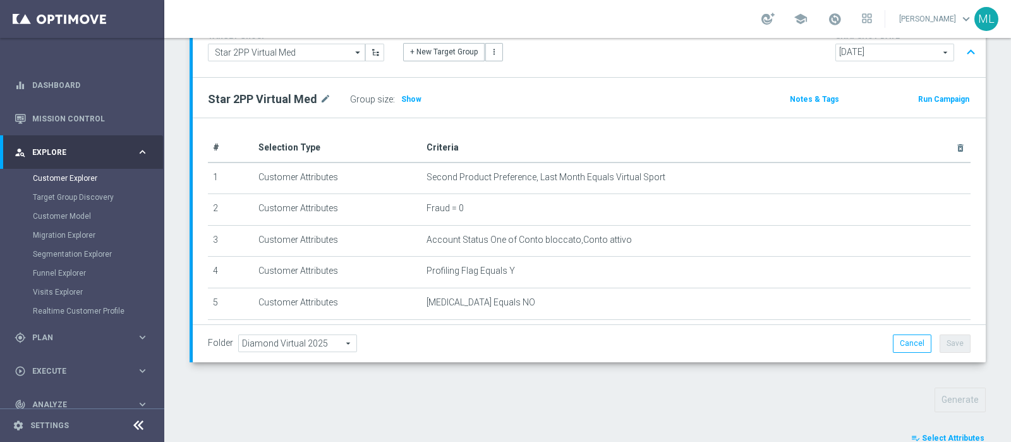
scroll to position [345, 0]
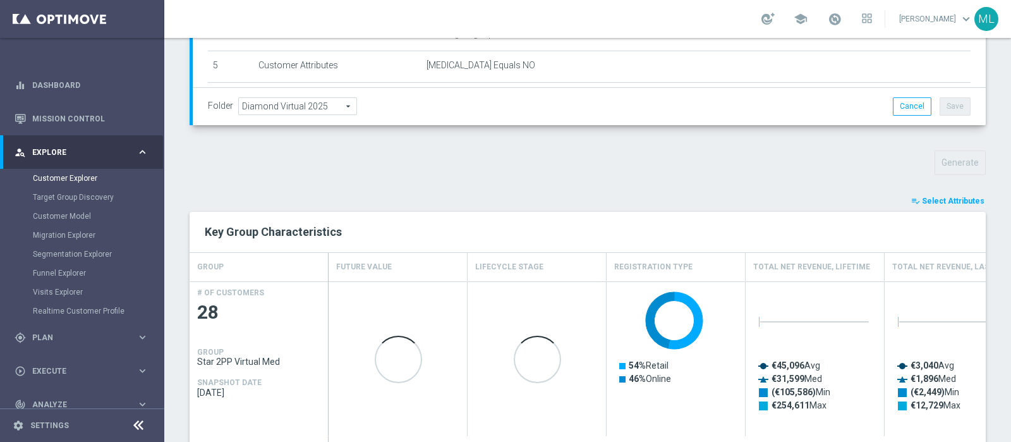
click at [946, 196] on span "Select Attributes" at bounding box center [953, 200] width 63 height 9
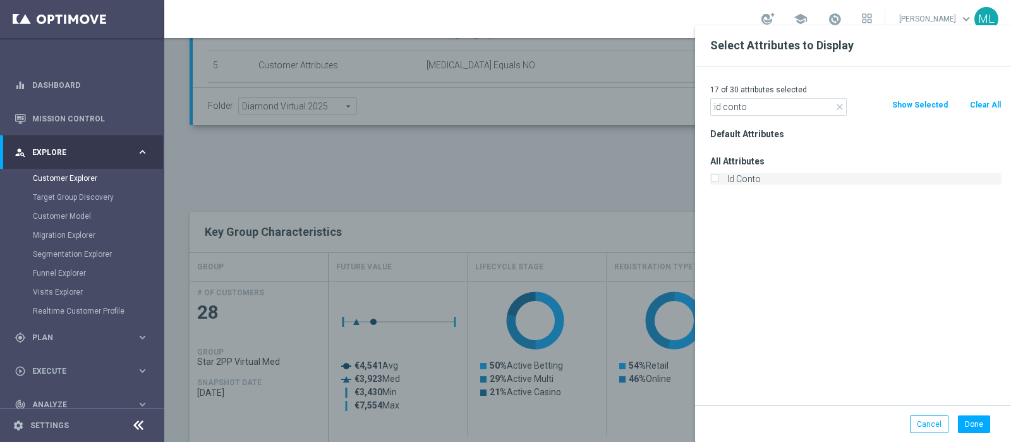
type input "id conto"
click at [717, 176] on input "Id Conto" at bounding box center [714, 180] width 8 height 8
checkbox input "true"
click at [970, 418] on button "Done" at bounding box center [974, 424] width 32 height 18
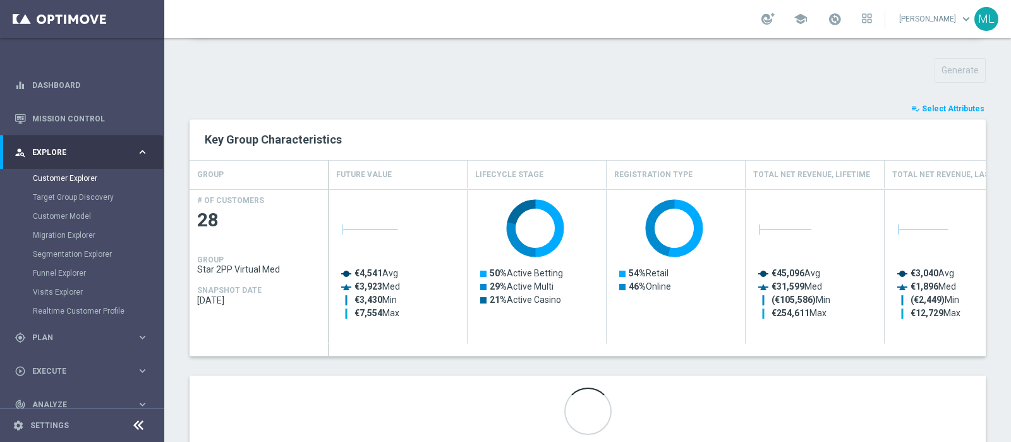
scroll to position [472, 0]
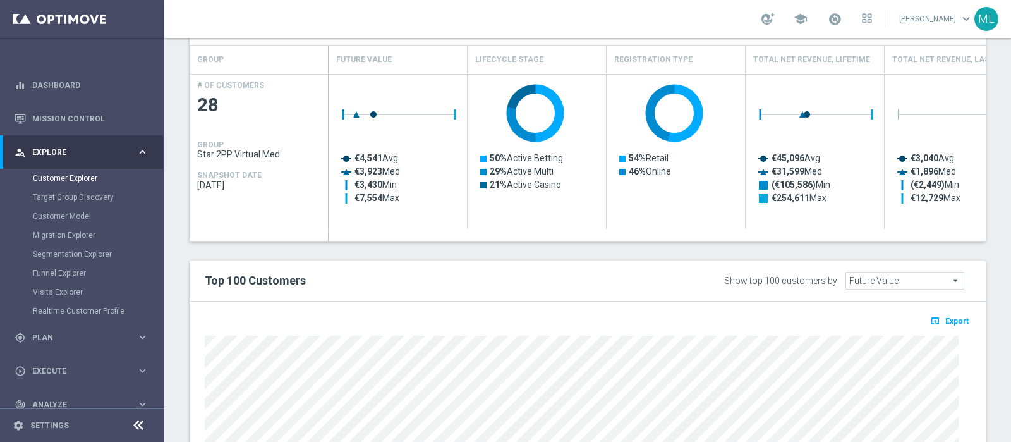
scroll to position [750, 0]
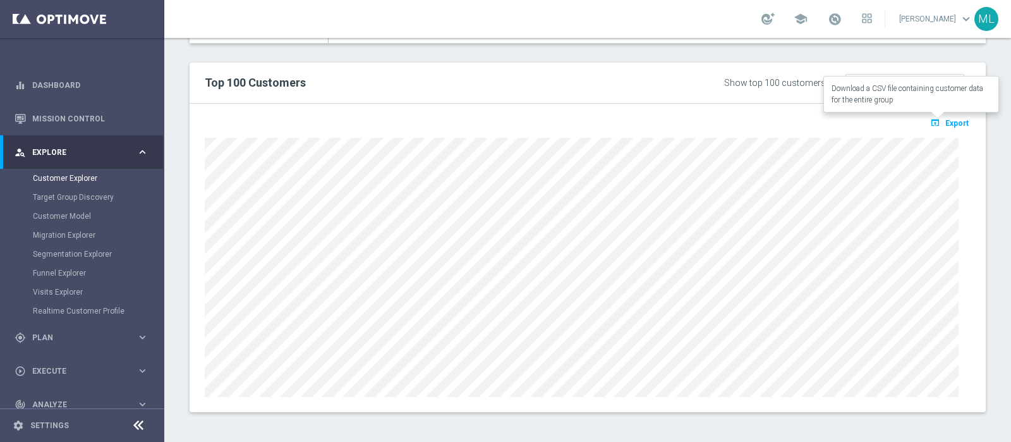
click at [945, 119] on span "Export" at bounding box center [956, 123] width 23 height 9
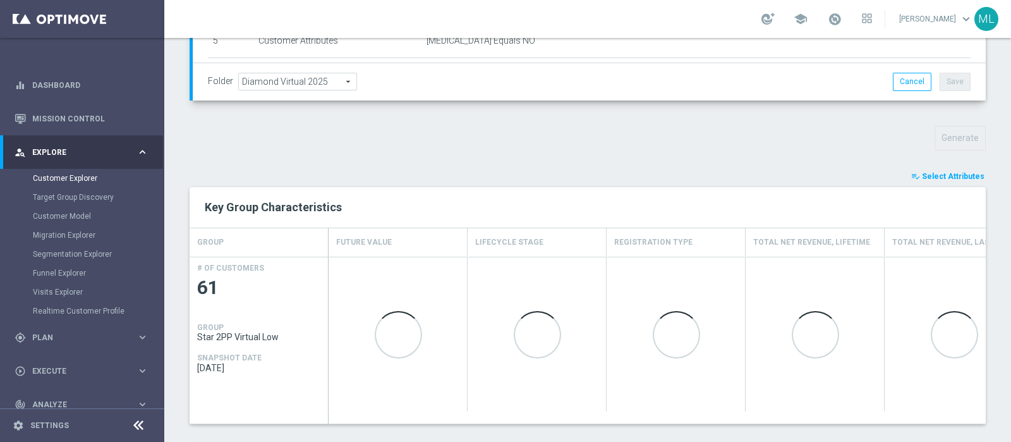
scroll to position [472, 0]
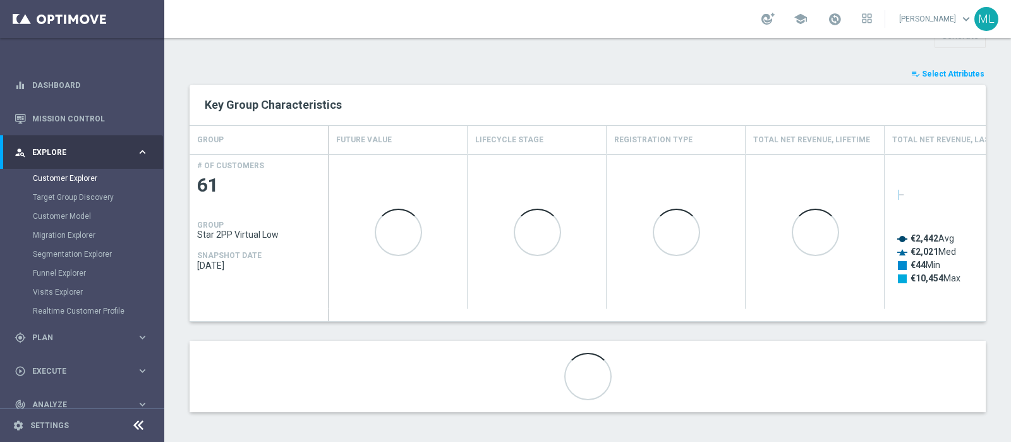
click at [941, 73] on span "Select Attributes" at bounding box center [953, 73] width 63 height 9
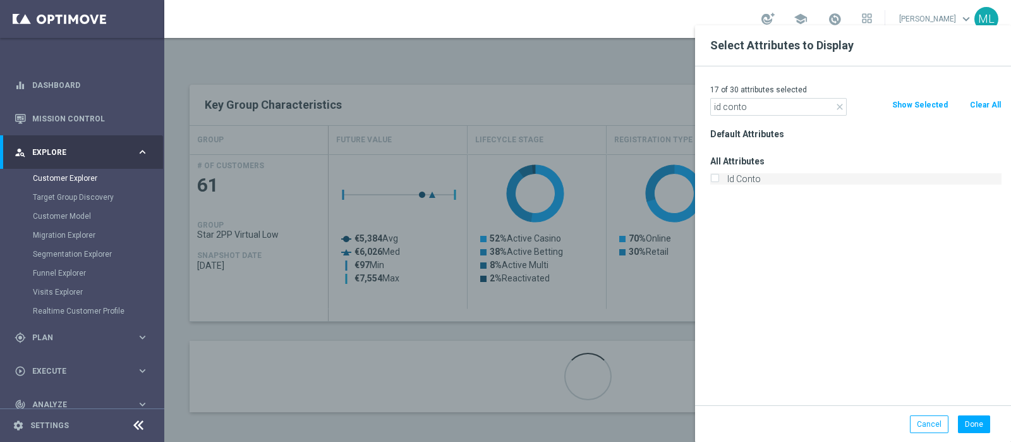
type input "id conto"
click at [713, 177] on input "Id Conto" at bounding box center [714, 180] width 8 height 8
checkbox input "true"
click at [967, 419] on button "Done" at bounding box center [974, 424] width 32 height 18
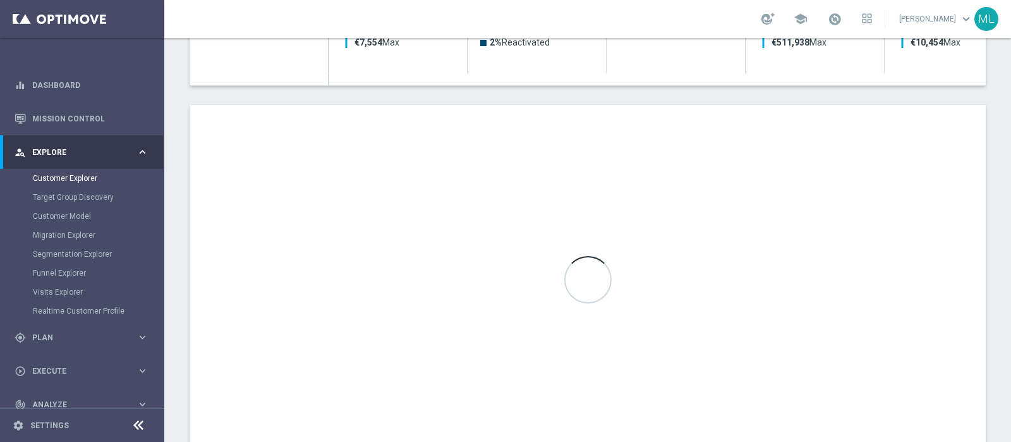
scroll to position [709, 0]
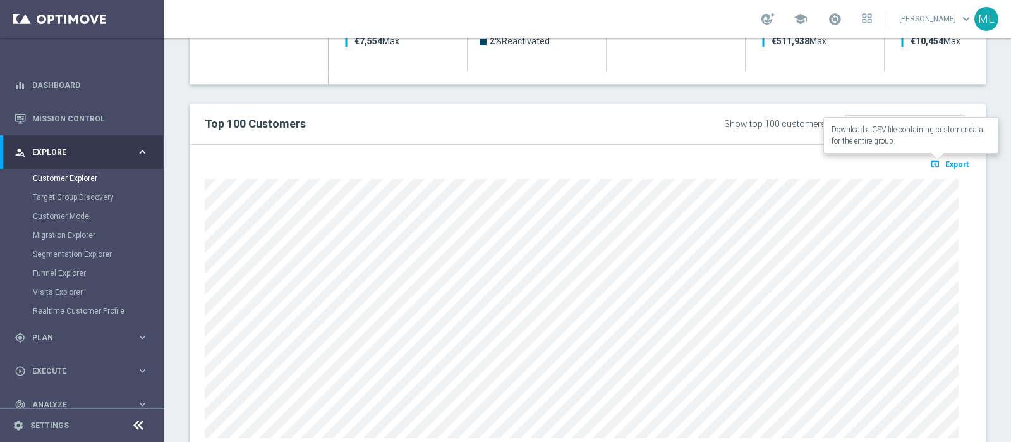
click at [945, 162] on span "Export" at bounding box center [956, 164] width 23 height 9
